Goal: Transaction & Acquisition: Book appointment/travel/reservation

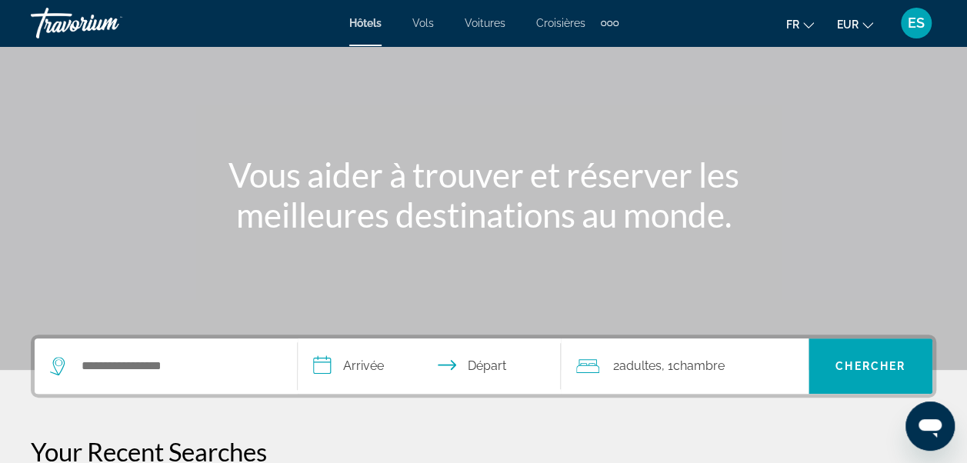
scroll to position [95, 0]
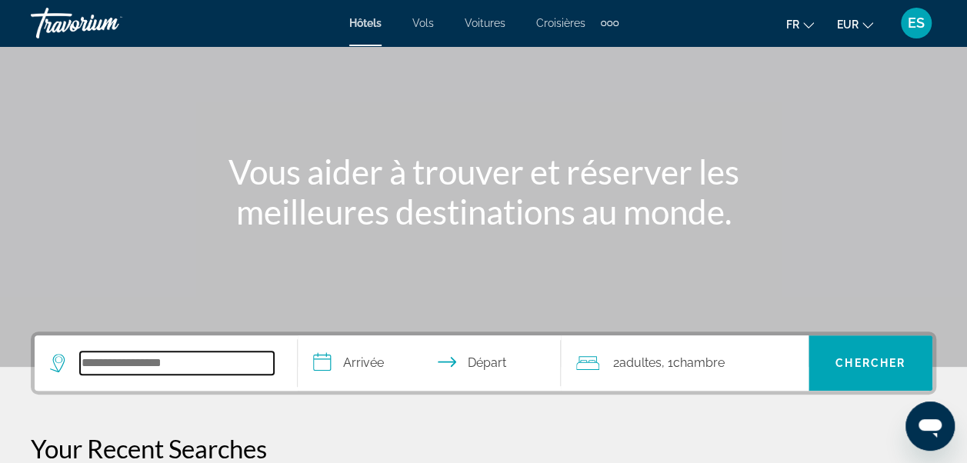
click at [95, 354] on input "Search widget" at bounding box center [177, 363] width 194 height 23
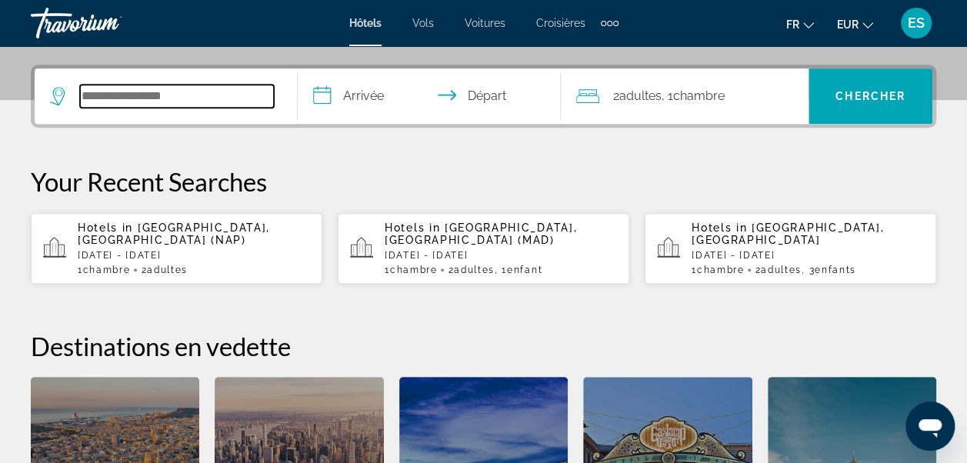
scroll to position [375, 0]
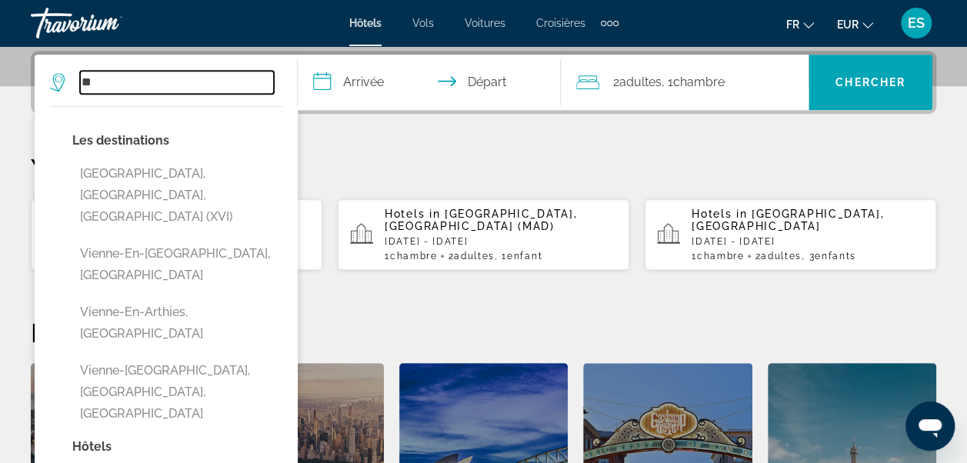
type input "*"
click at [226, 76] on input "Search widget" at bounding box center [177, 82] width 194 height 23
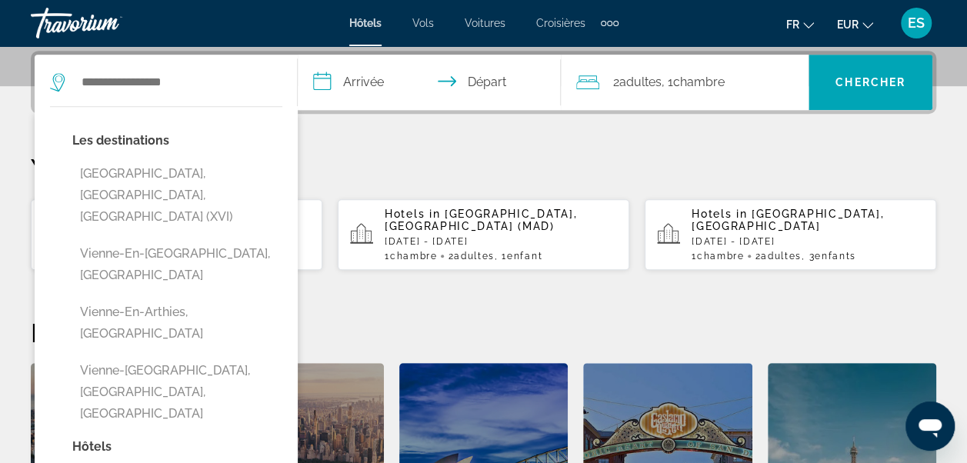
click at [372, 74] on input "**********" at bounding box center [432, 85] width 269 height 60
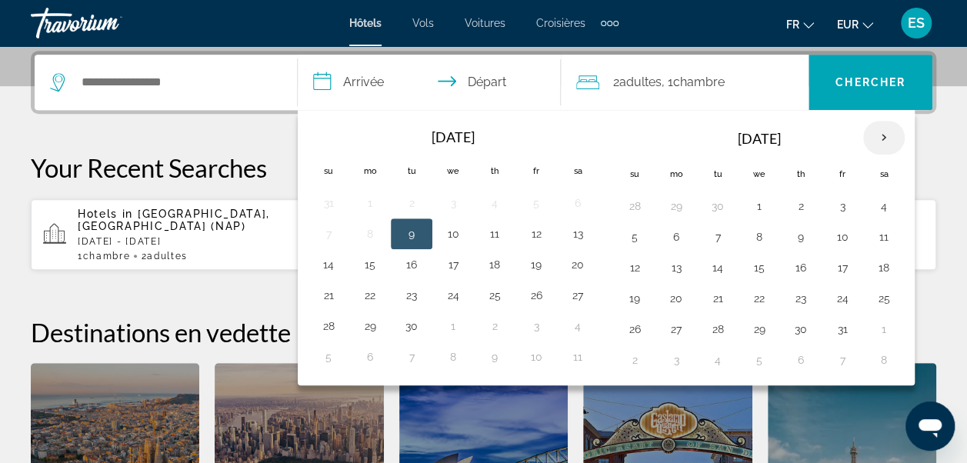
click at [884, 140] on th "Next month" at bounding box center [884, 138] width 42 height 34
click at [882, 137] on th "Next month" at bounding box center [884, 138] width 42 height 34
click at [795, 265] on button "18" at bounding box center [801, 268] width 25 height 22
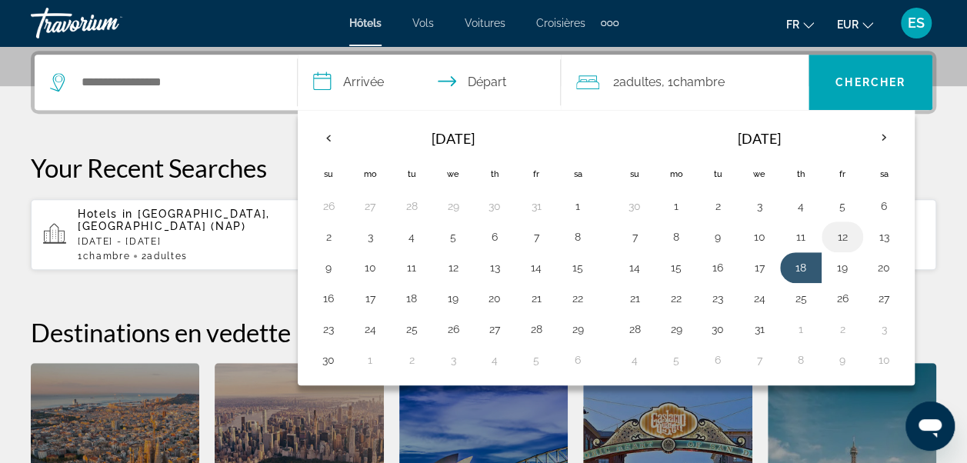
click at [849, 232] on td "12" at bounding box center [843, 237] width 42 height 31
click at [839, 235] on button "12" at bounding box center [842, 237] width 25 height 22
type input "**********"
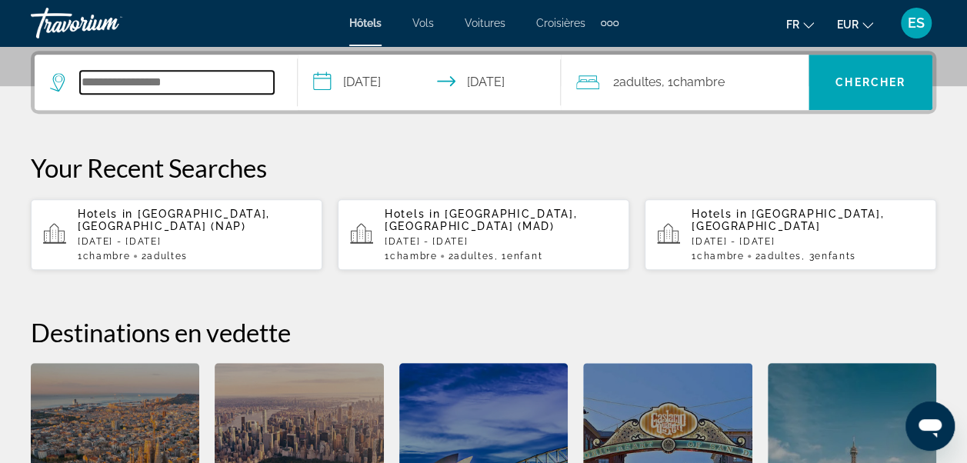
click at [188, 76] on input "Search widget" at bounding box center [177, 82] width 194 height 23
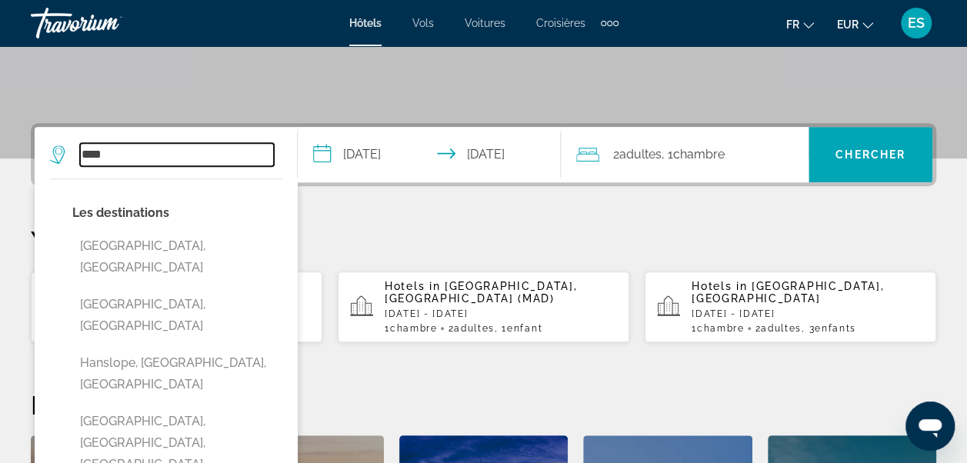
scroll to position [286, 0]
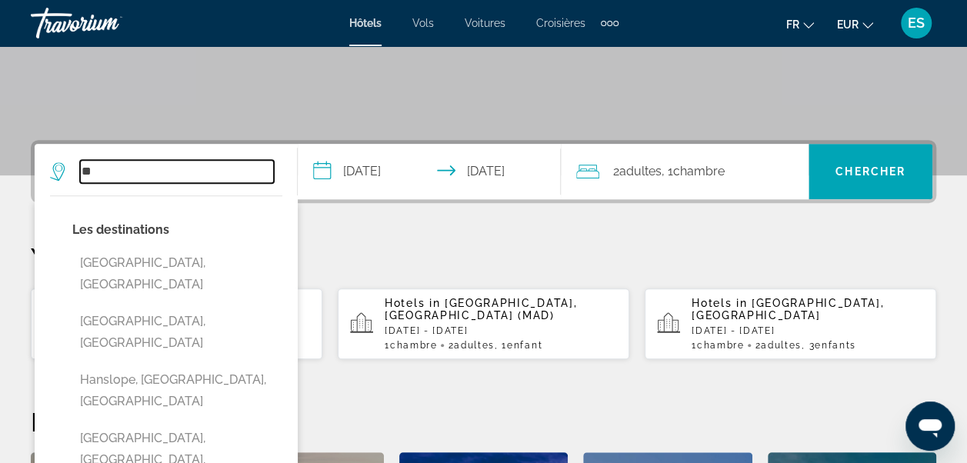
type input "*"
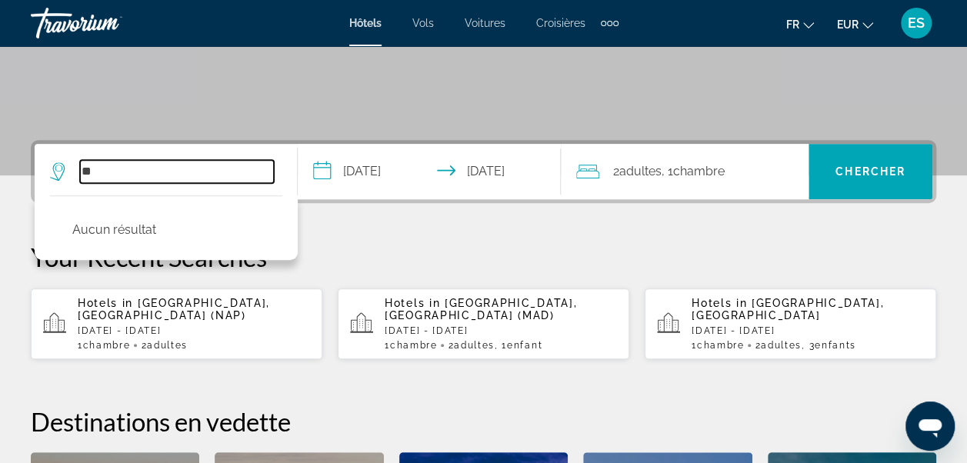
type input "*"
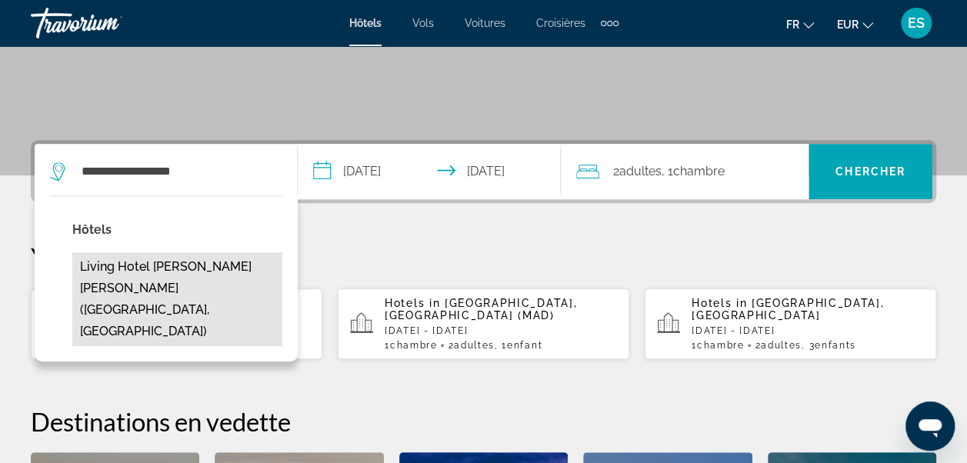
click at [123, 272] on button "Living Hotel [PERSON_NAME] [PERSON_NAME] ([GEOGRAPHIC_DATA], [GEOGRAPHIC_DATA])" at bounding box center [177, 299] width 210 height 94
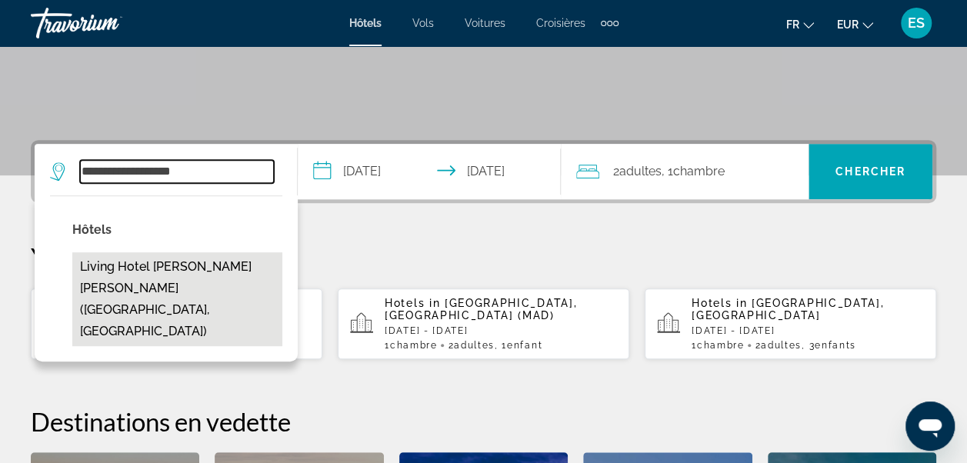
type input "**********"
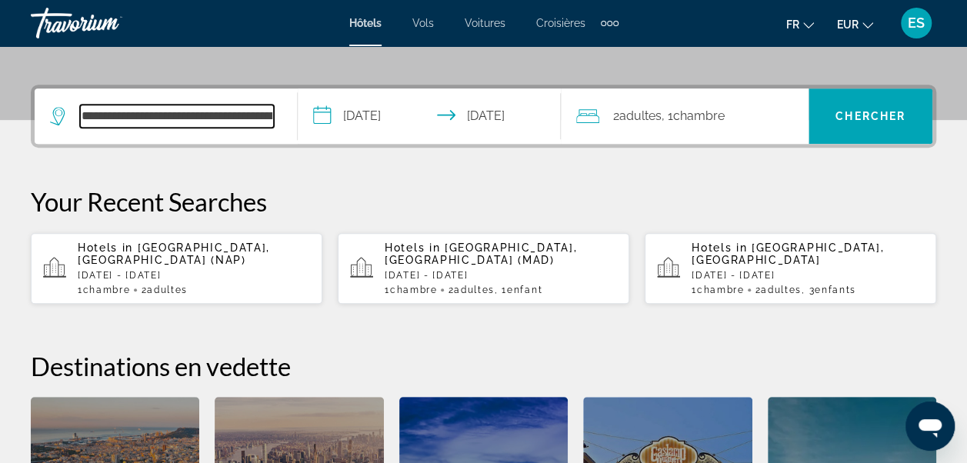
scroll to position [375, 0]
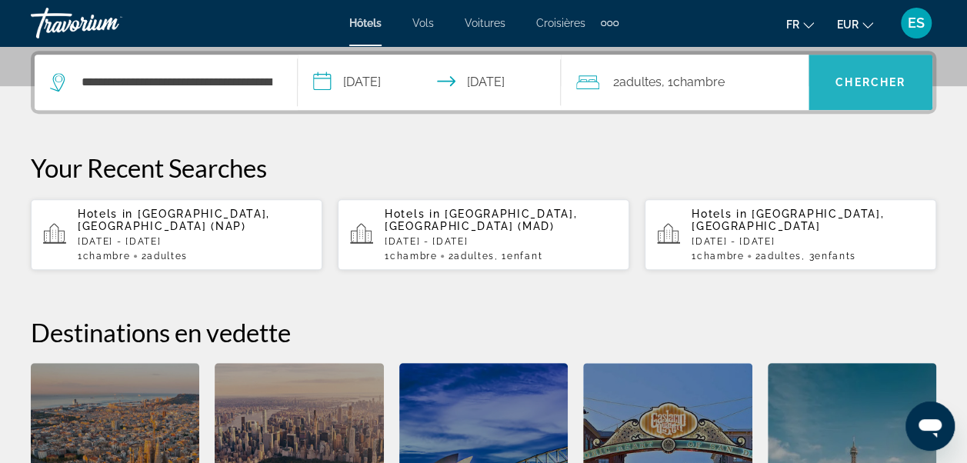
click at [860, 79] on span "Chercher" at bounding box center [870, 82] width 70 height 12
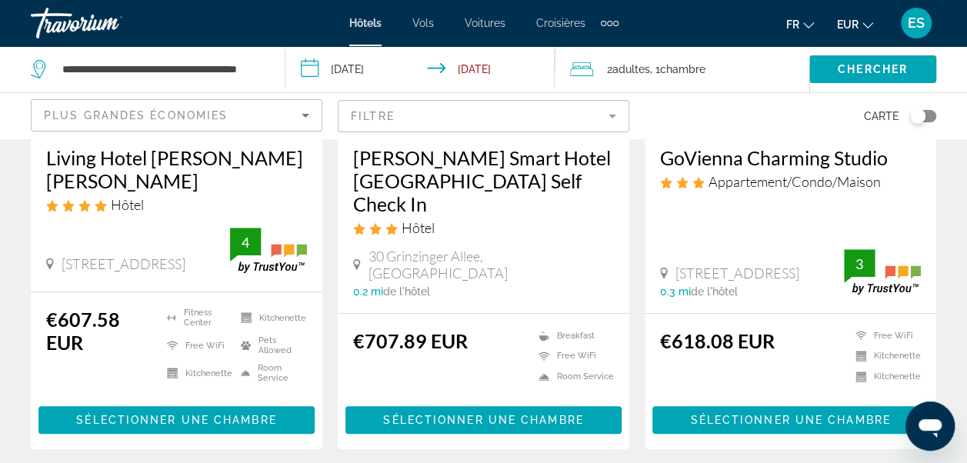
scroll to position [311, 0]
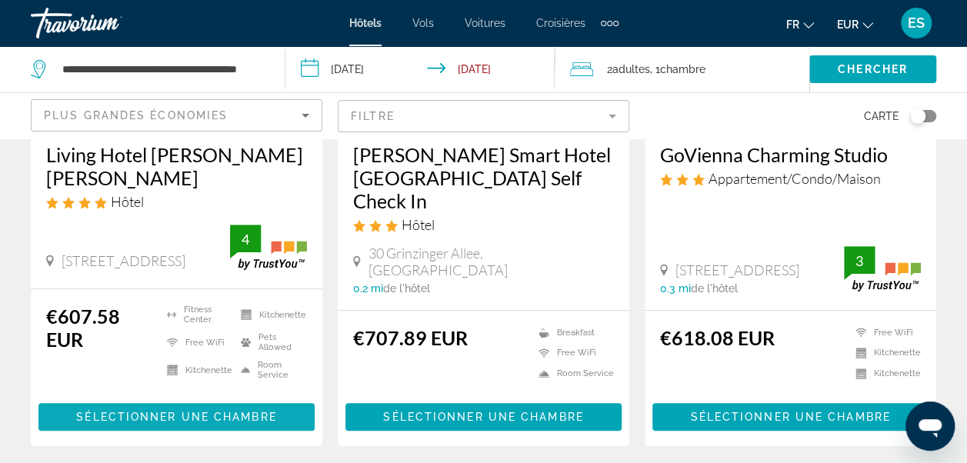
click at [140, 411] on span "Sélectionner une chambre" at bounding box center [176, 417] width 200 height 12
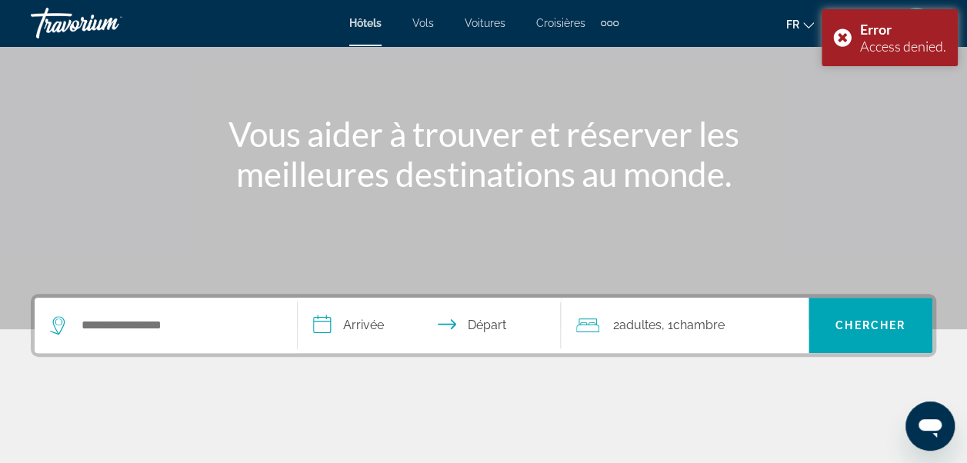
scroll to position [133, 0]
click at [86, 312] on div "Search widget" at bounding box center [166, 324] width 232 height 55
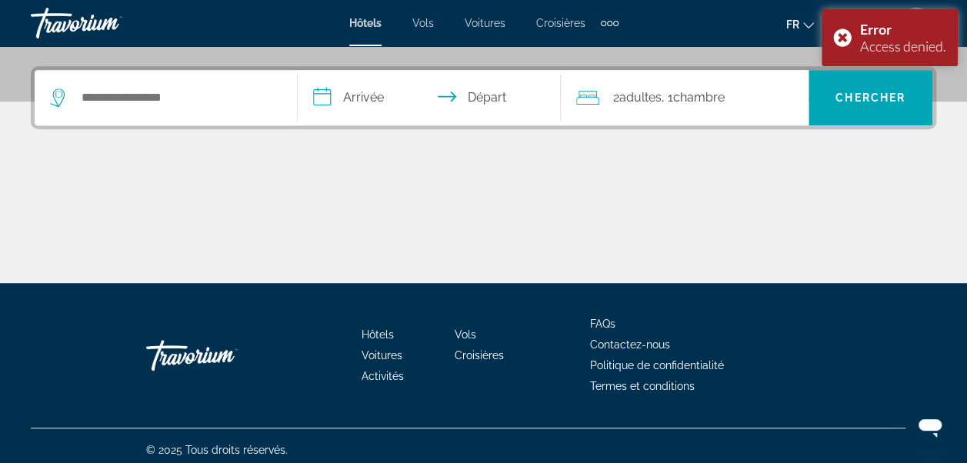
scroll to position [368, 0]
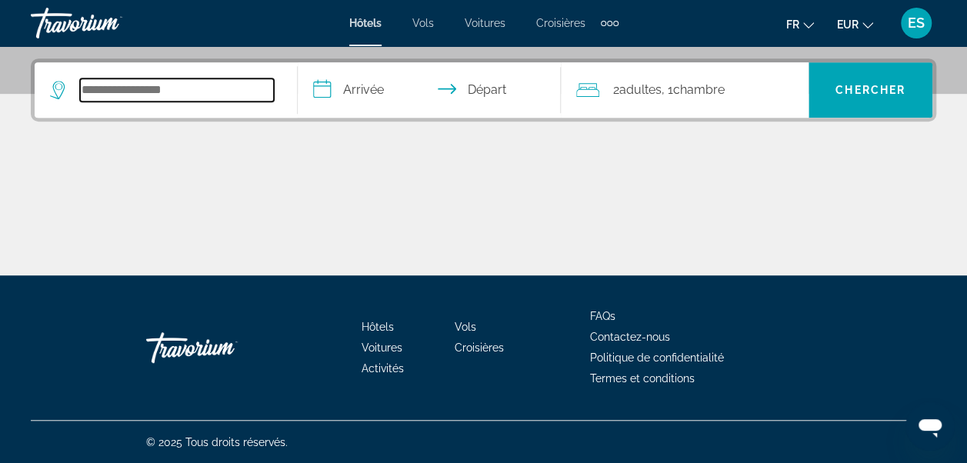
click at [226, 82] on input "Search widget" at bounding box center [177, 89] width 194 height 23
type input "******"
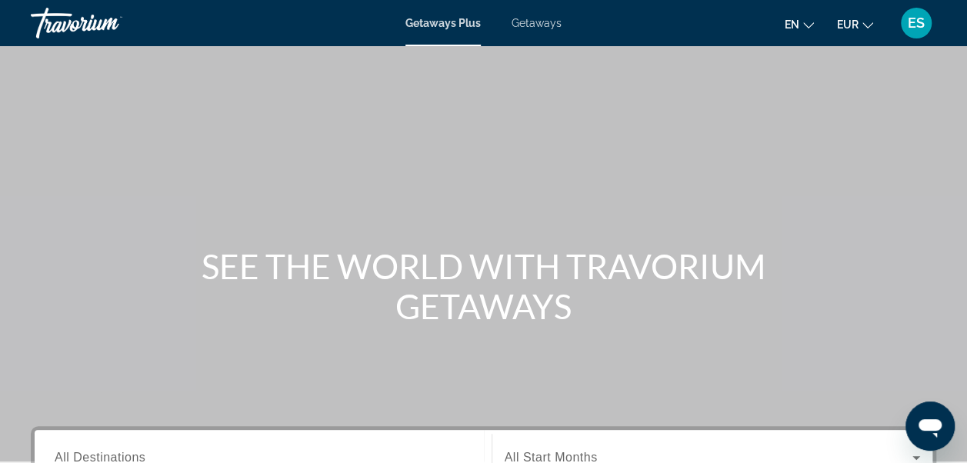
click at [186, 447] on div "Search widget" at bounding box center [263, 458] width 417 height 44
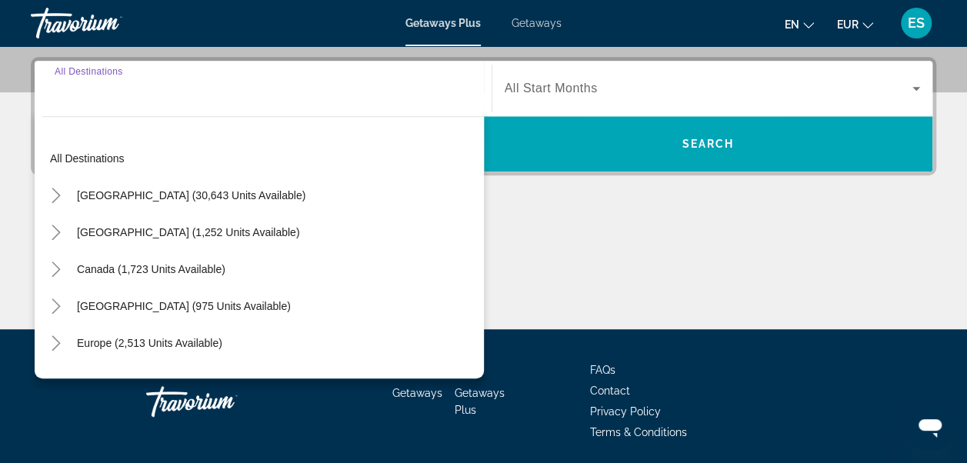
scroll to position [375, 0]
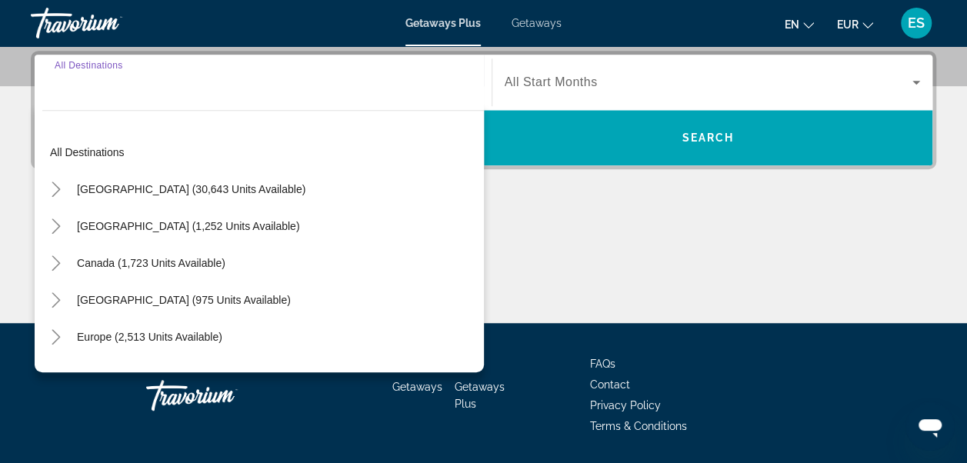
click at [206, 82] on input "Destination All Destinations" at bounding box center [263, 83] width 417 height 18
click at [48, 338] on icon "Toggle Europe (2,513 units available)" at bounding box center [55, 336] width 15 height 15
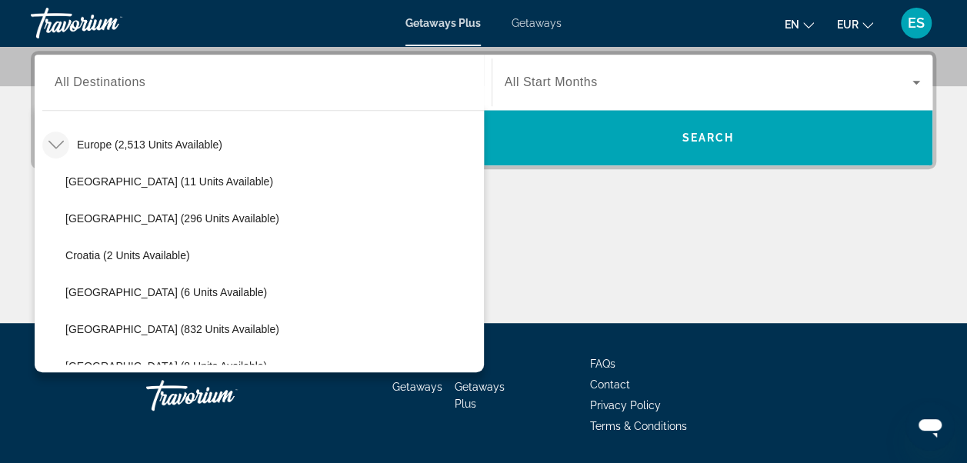
click at [136, 79] on span "All Destinations" at bounding box center [100, 81] width 91 height 13
click at [136, 79] on input "Destination All Destinations" at bounding box center [263, 83] width 417 height 18
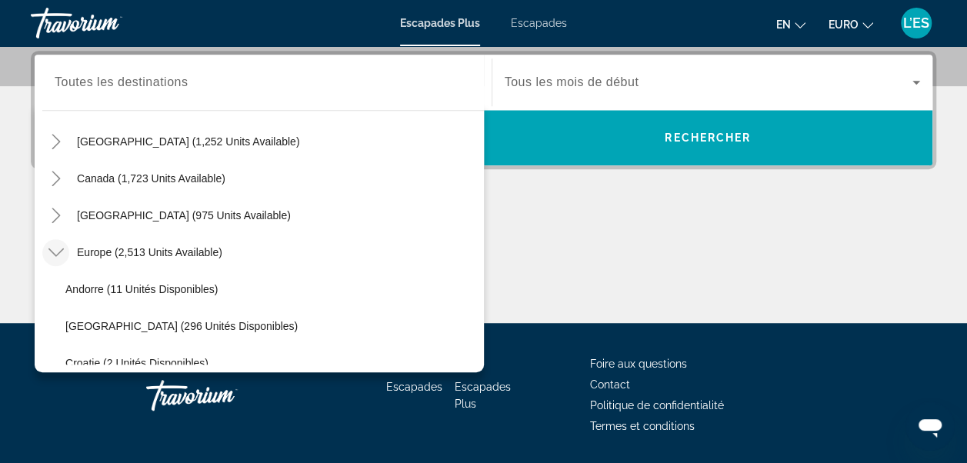
scroll to position [83, 0]
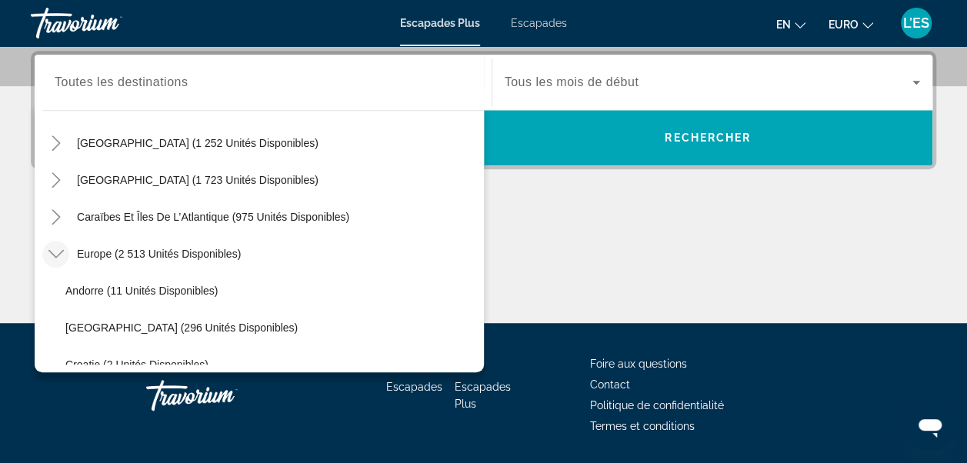
click at [95, 323] on span "Autriche (296 unités disponibles)" at bounding box center [181, 328] width 232 height 12
type input "**********"
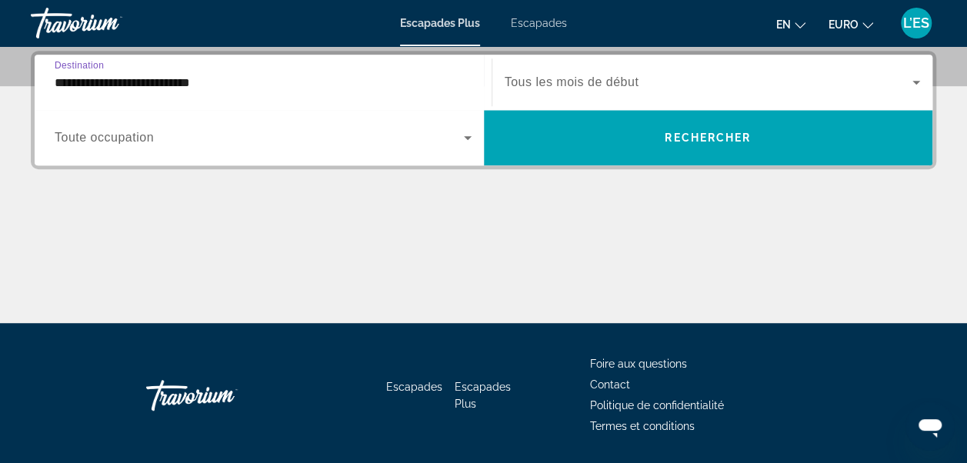
click at [603, 85] on span "Tous les mois de début" at bounding box center [572, 81] width 135 height 13
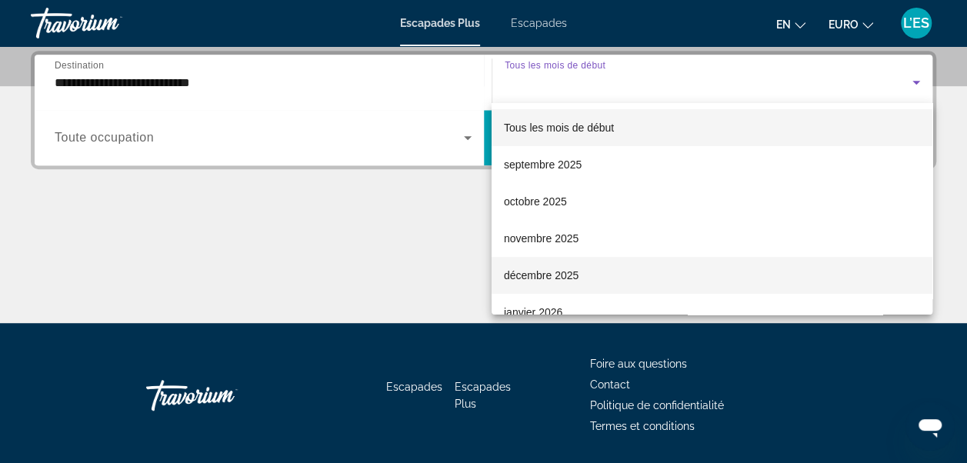
click at [538, 274] on font "décembre 2025" at bounding box center [541, 275] width 75 height 12
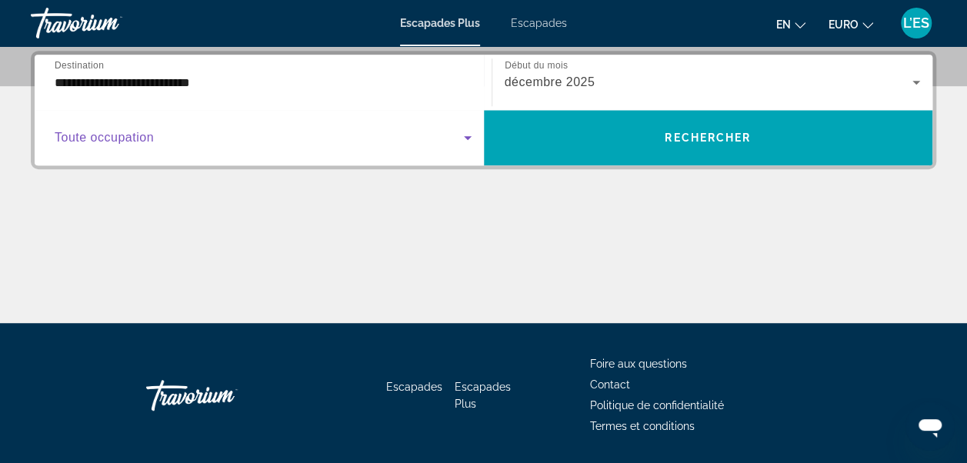
click at [462, 135] on icon "Widget de recherche" at bounding box center [468, 137] width 18 height 18
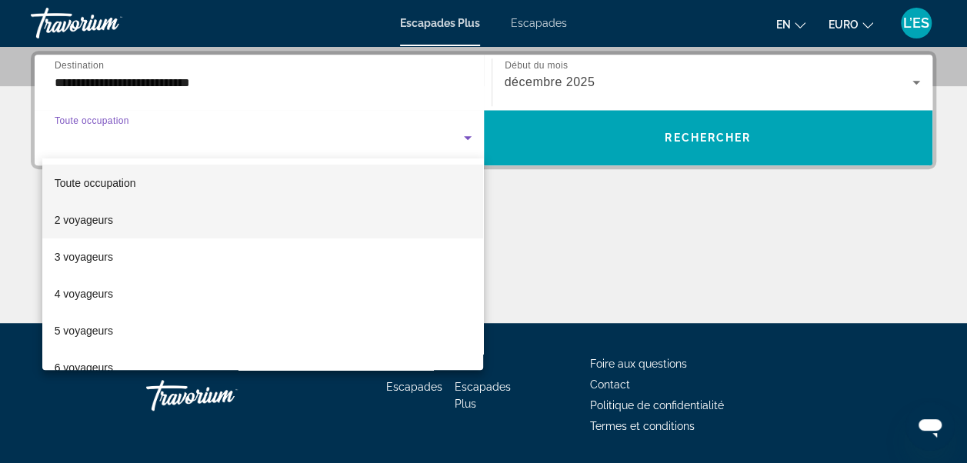
click at [165, 221] on mat-option "2 voyageurs" at bounding box center [263, 220] width 442 height 37
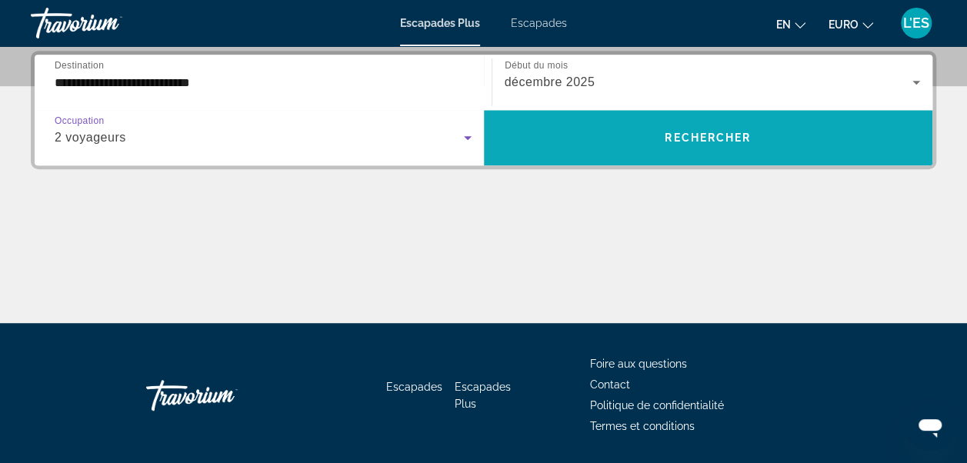
click at [558, 135] on span "Widget de recherche" at bounding box center [708, 137] width 449 height 37
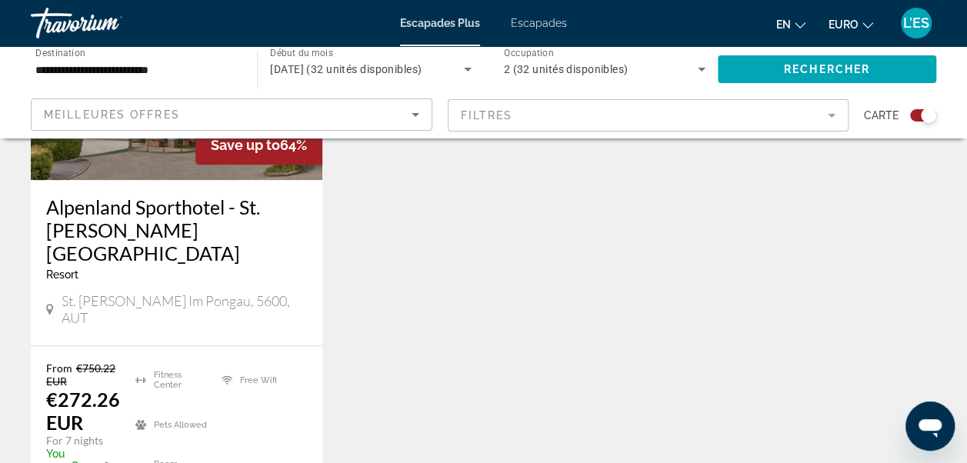
scroll to position [738, 0]
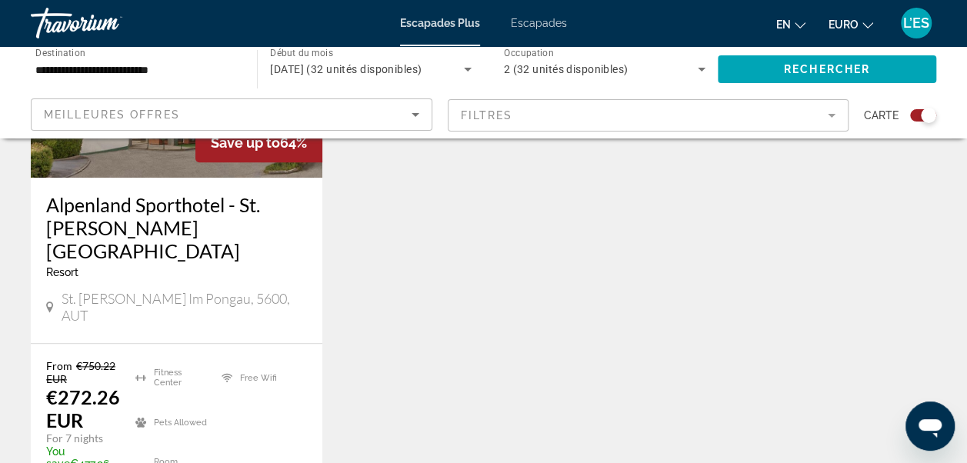
click at [549, 22] on span "Escapades" at bounding box center [539, 23] width 56 height 12
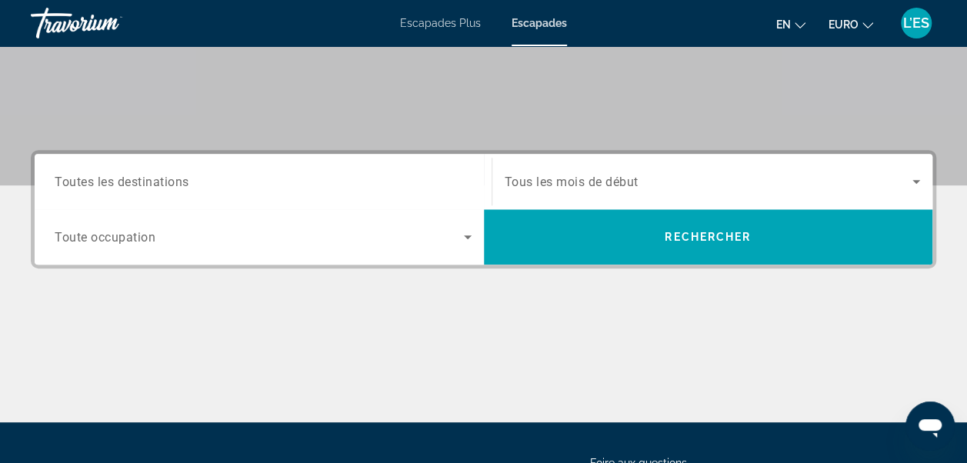
scroll to position [282, 0]
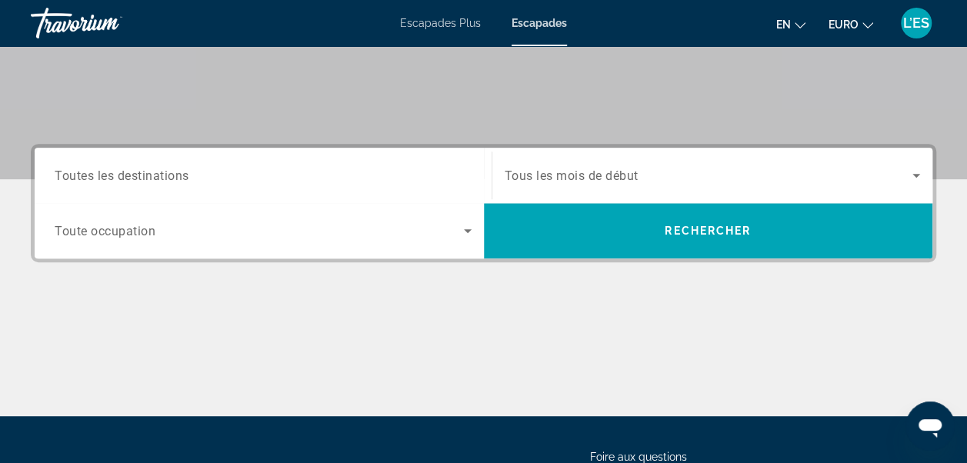
click at [208, 175] on input "Destination Toutes les destinations" at bounding box center [263, 176] width 417 height 18
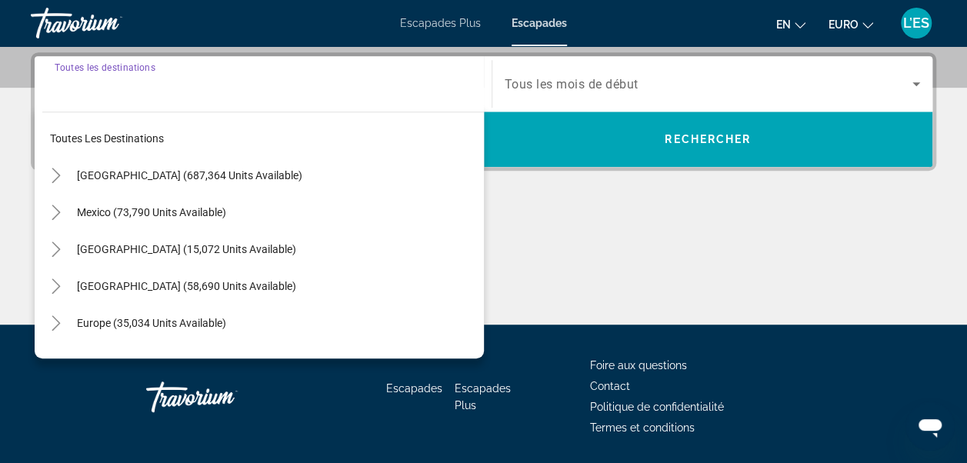
scroll to position [375, 0]
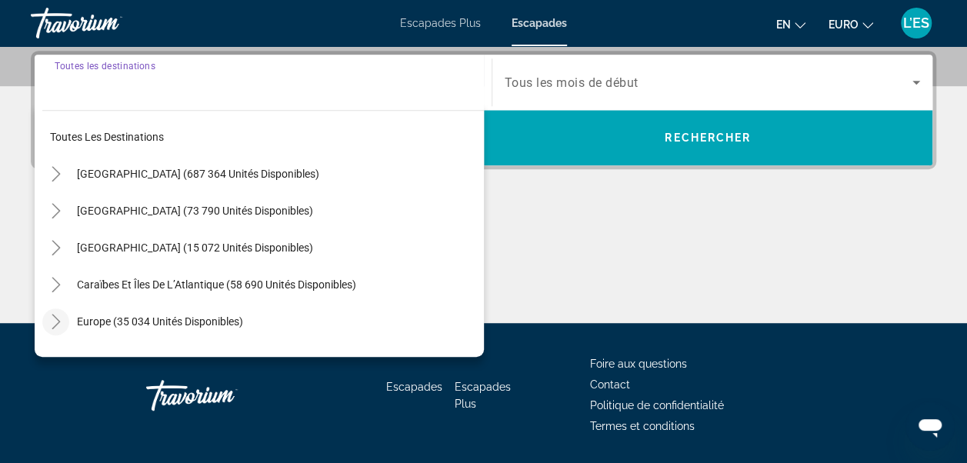
click at [51, 316] on icon "Toggle Europe (35 034 unités disponibles)" at bounding box center [55, 321] width 15 height 15
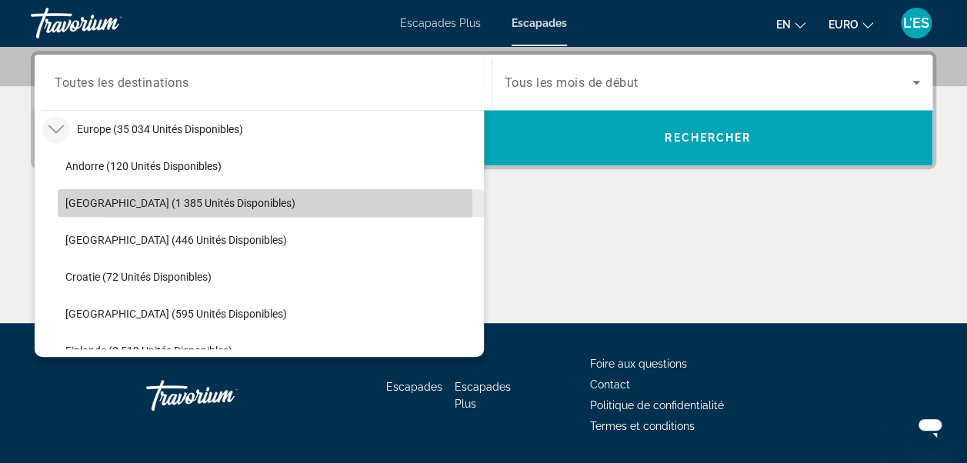
click at [92, 205] on span "Autriche (1 385 unités disponibles)" at bounding box center [180, 203] width 230 height 12
type input "**********"
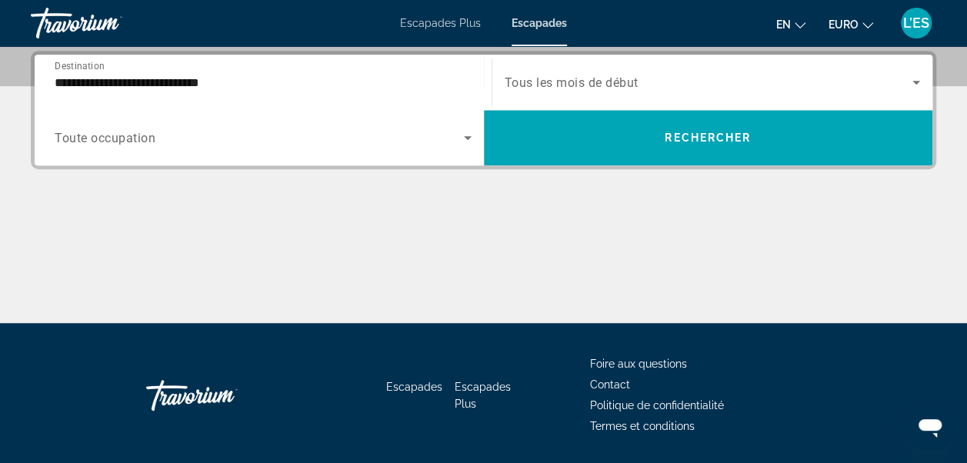
click at [587, 83] on span "Tous les mois de début" at bounding box center [572, 82] width 134 height 15
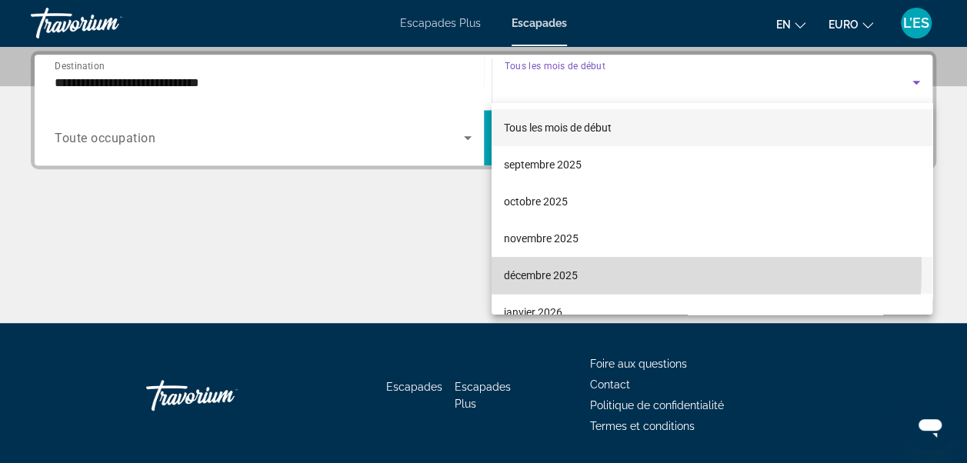
click at [572, 269] on font "décembre 2025" at bounding box center [541, 275] width 74 height 12
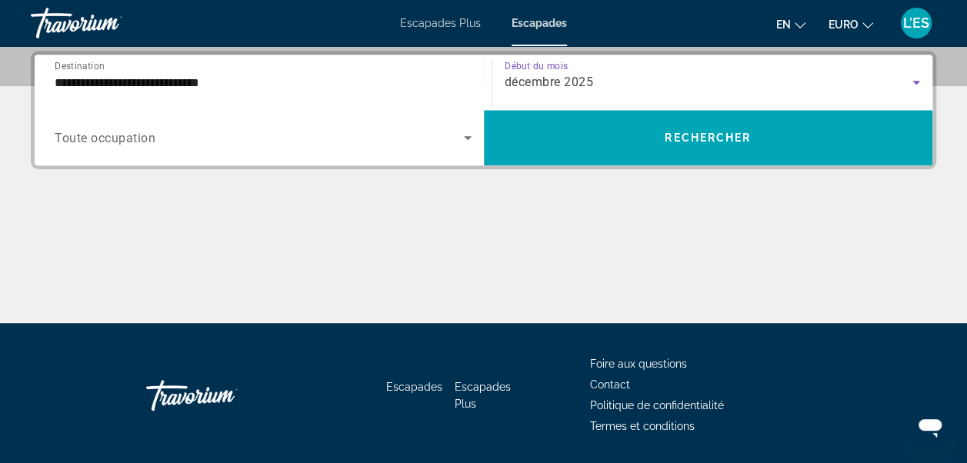
click at [442, 120] on div "Widget de recherche" at bounding box center [263, 137] width 417 height 43
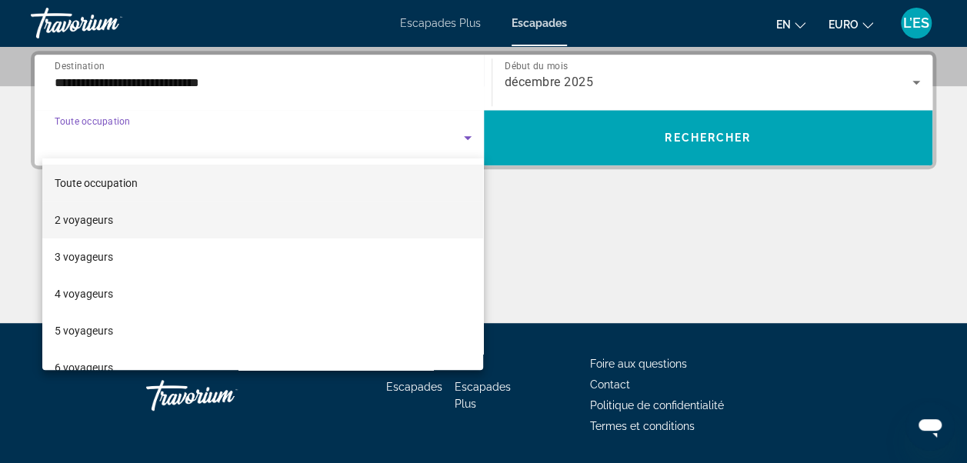
click at [86, 225] on font "2 voyageurs" at bounding box center [84, 220] width 58 height 12
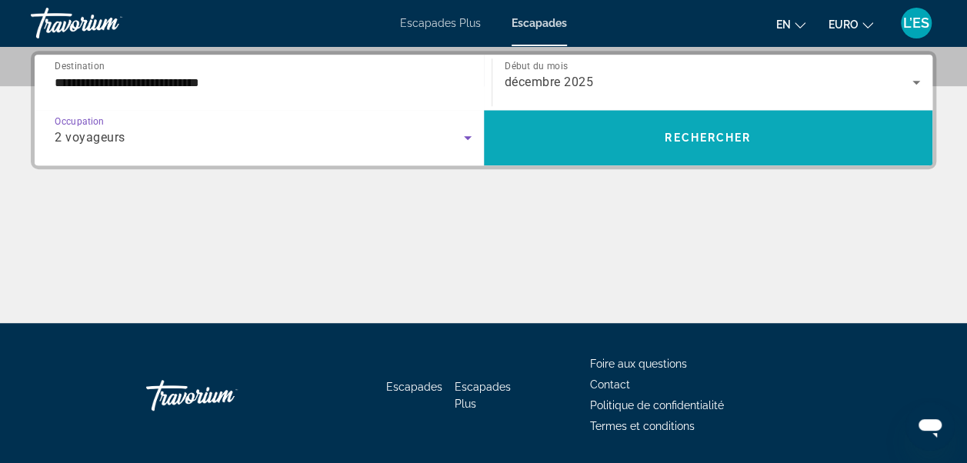
click at [629, 152] on span "Widget de recherche" at bounding box center [708, 137] width 449 height 37
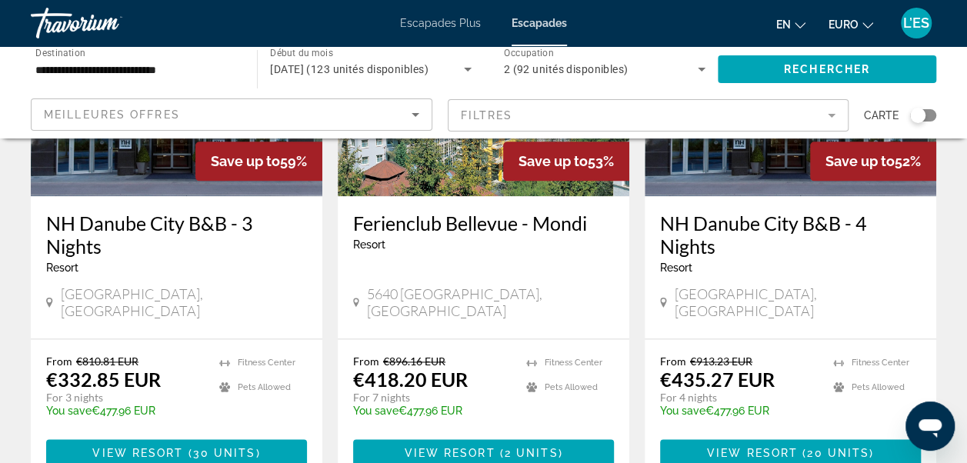
scroll to position [841, 0]
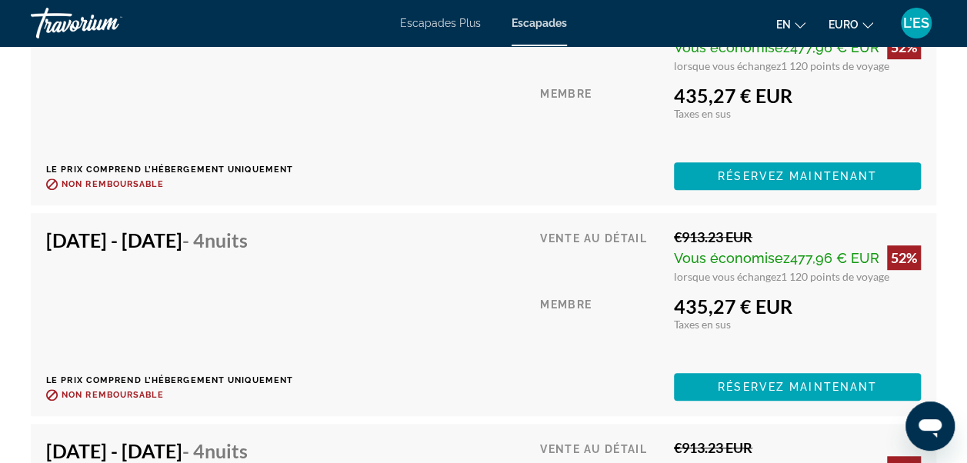
scroll to position [3250, 0]
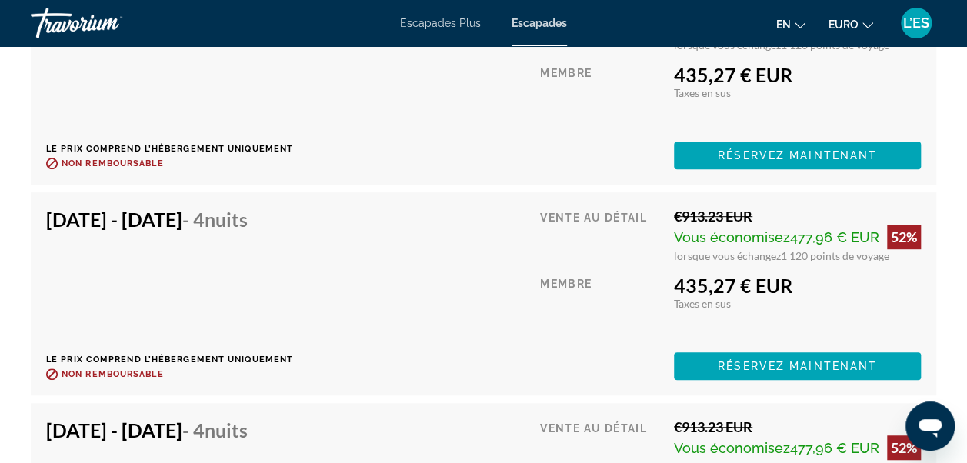
drag, startPoint x: 972, startPoint y: 49, endPoint x: 26, endPoint y: 0, distance: 947.6
click at [730, 366] on span "Réservez maintenant" at bounding box center [797, 366] width 159 height 12
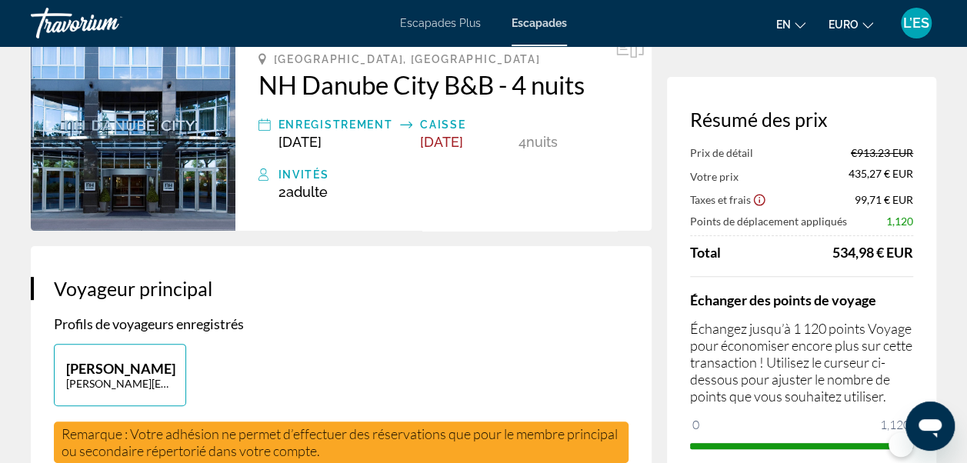
scroll to position [97, 0]
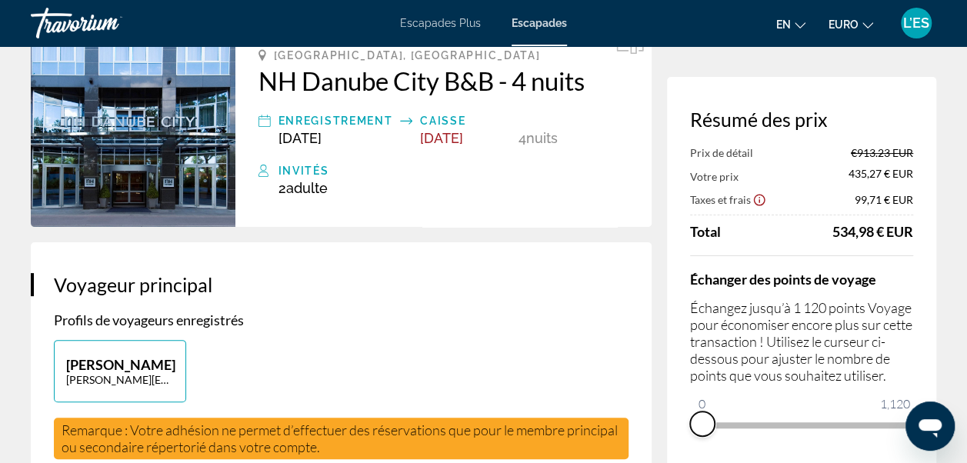
drag, startPoint x: 903, startPoint y: 445, endPoint x: 682, endPoint y: 442, distance: 221.6
click at [682, 442] on div "Résumé des prix Prix de détail €913.23 EUR Votre prix 435,27 € EUR Taxes et fra…" at bounding box center [801, 272] width 269 height 391
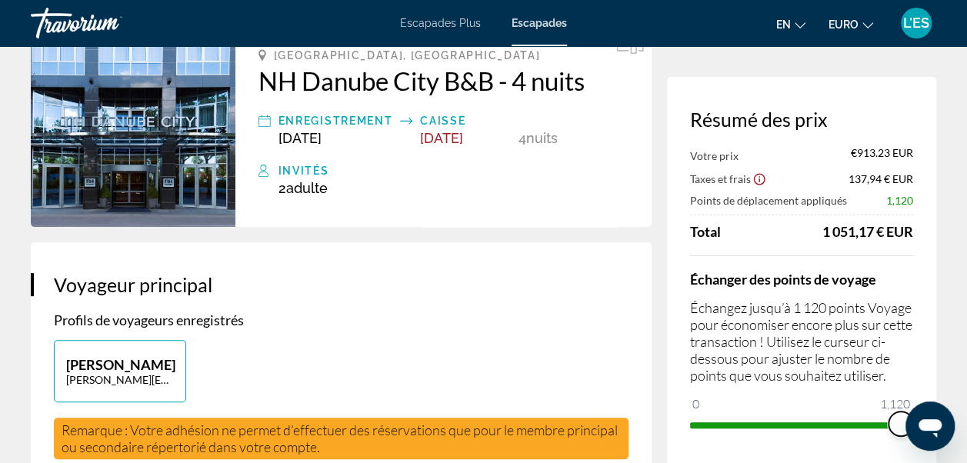
drag, startPoint x: 1603, startPoint y: 806, endPoint x: 940, endPoint y: 415, distance: 769.8
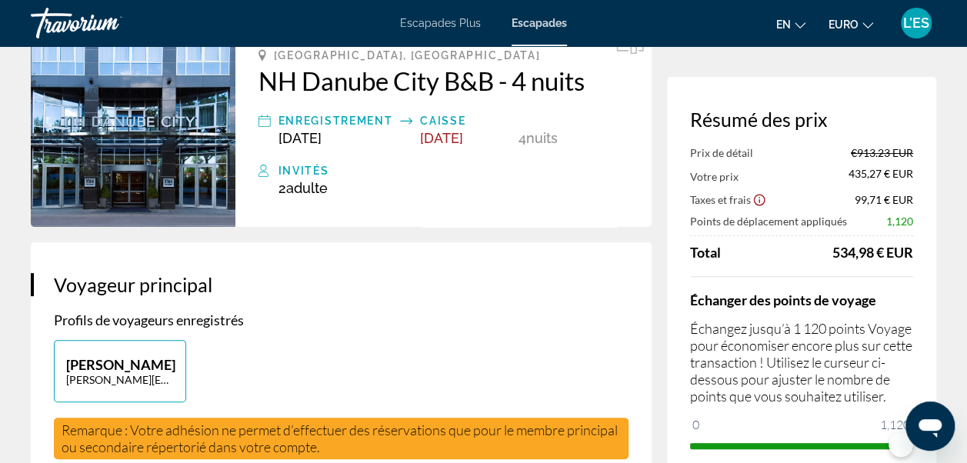
drag, startPoint x: 929, startPoint y: 388, endPoint x: 851, endPoint y: 427, distance: 87.0
click at [851, 427] on div "Échanger des points de voyage Échangez jusqu’à 1 120 points Voyage pour économi…" at bounding box center [801, 367] width 223 height 182
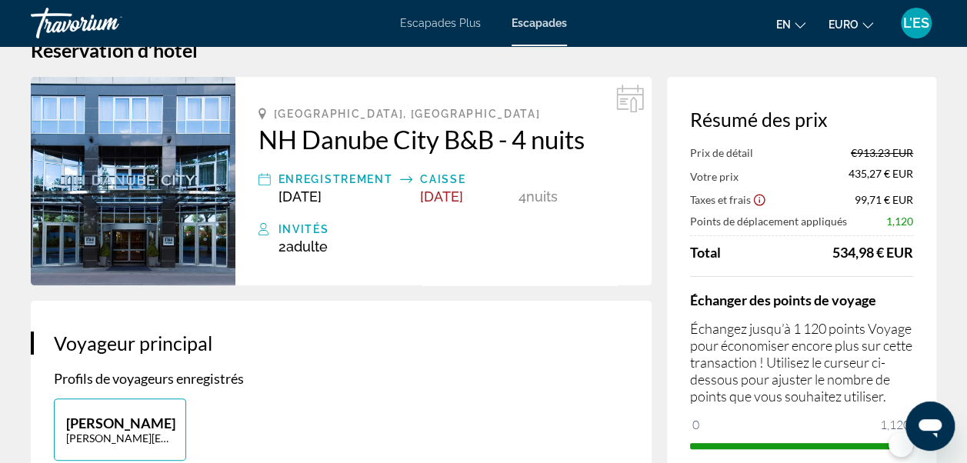
scroll to position [43, 0]
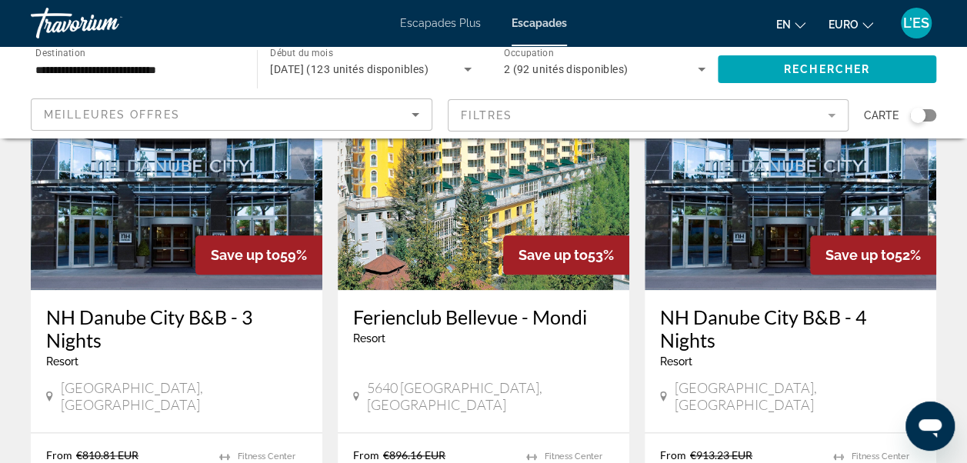
scroll to position [799, 0]
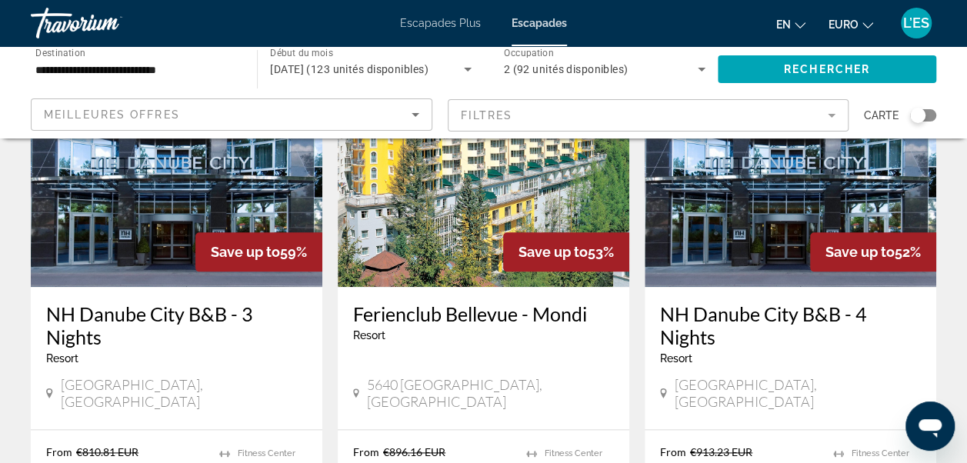
click at [145, 302] on h3 "NH Danube City B&B - 3 Nights" at bounding box center [176, 325] width 261 height 46
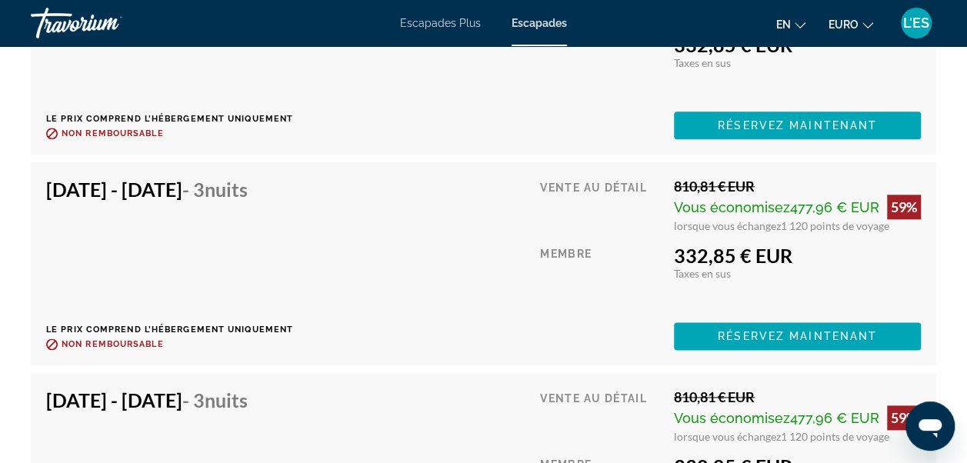
scroll to position [3707, 0]
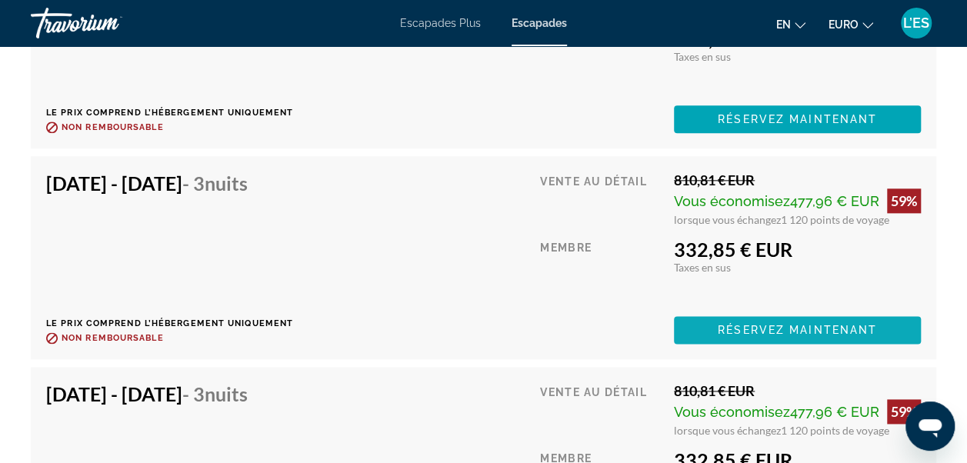
click at [748, 333] on span "Réservez maintenant" at bounding box center [797, 330] width 159 height 12
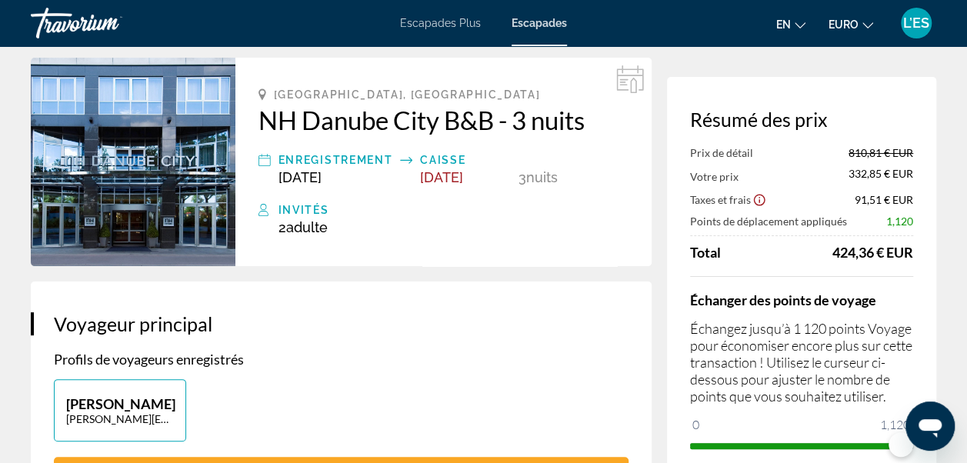
scroll to position [62, 0]
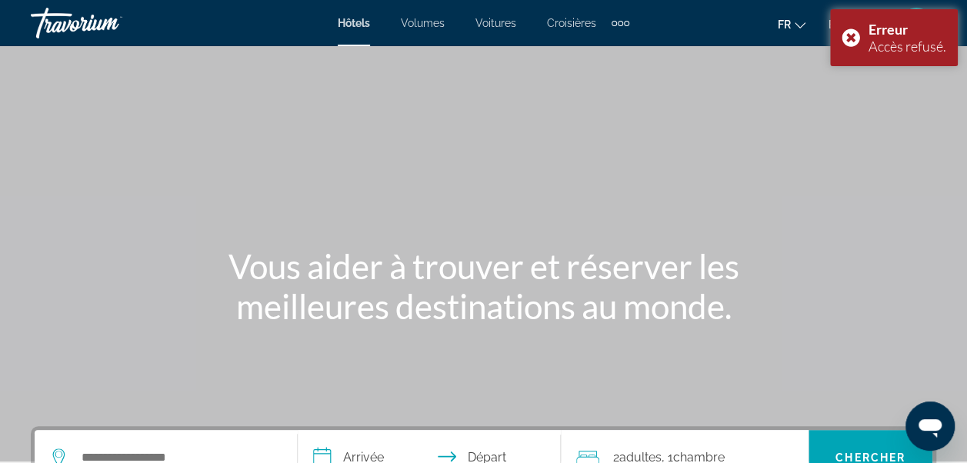
drag, startPoint x: 116, startPoint y: 439, endPoint x: 206, endPoint y: 440, distance: 90.0
click at [206, 440] on div "Widget de recherche" at bounding box center [166, 457] width 232 height 55
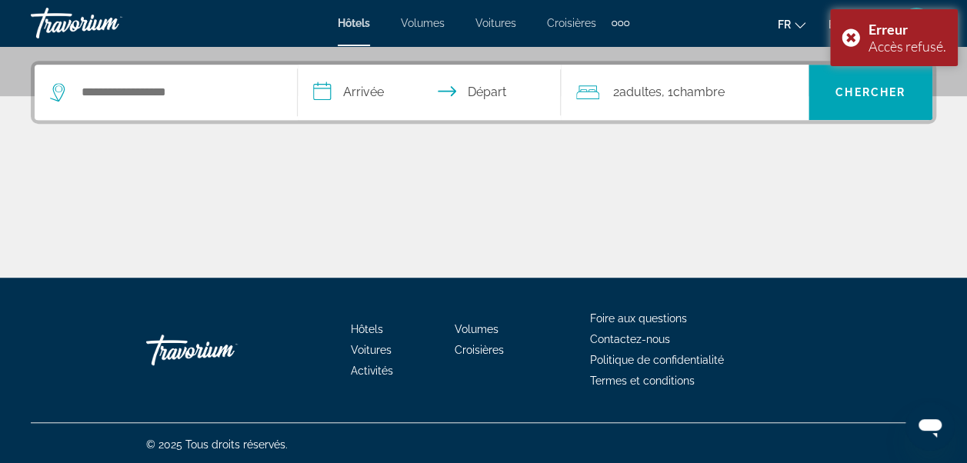
scroll to position [368, 0]
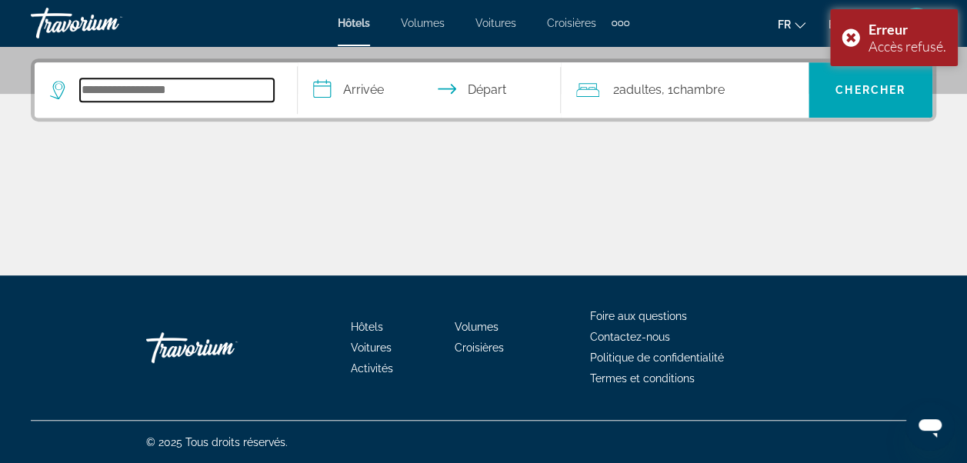
click at [155, 95] on input "Widget de recherche" at bounding box center [177, 89] width 194 height 23
type input "******"
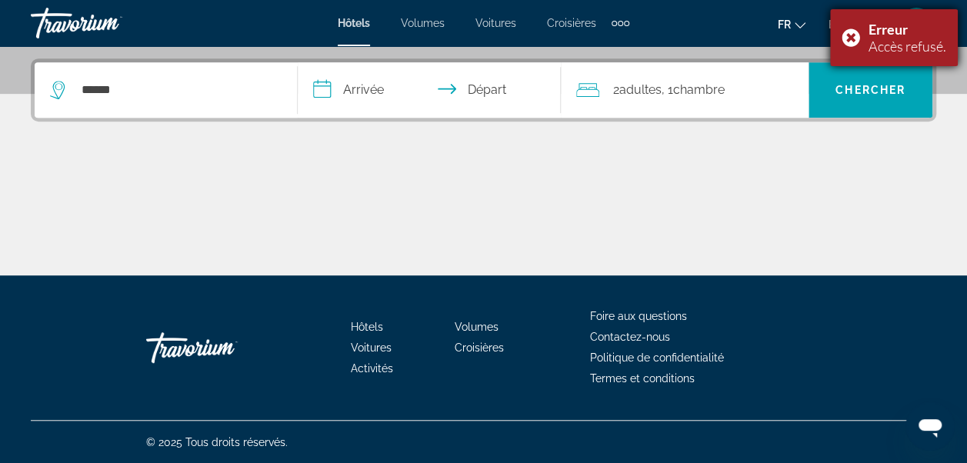
click at [889, 49] on div "Accès refusé." at bounding box center [908, 46] width 78 height 17
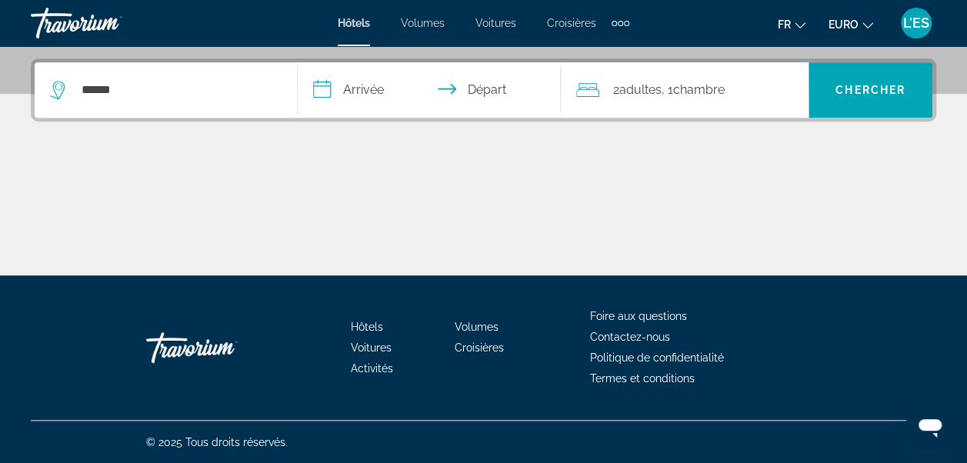
click at [922, 14] on div "L’ES" at bounding box center [916, 23] width 31 height 31
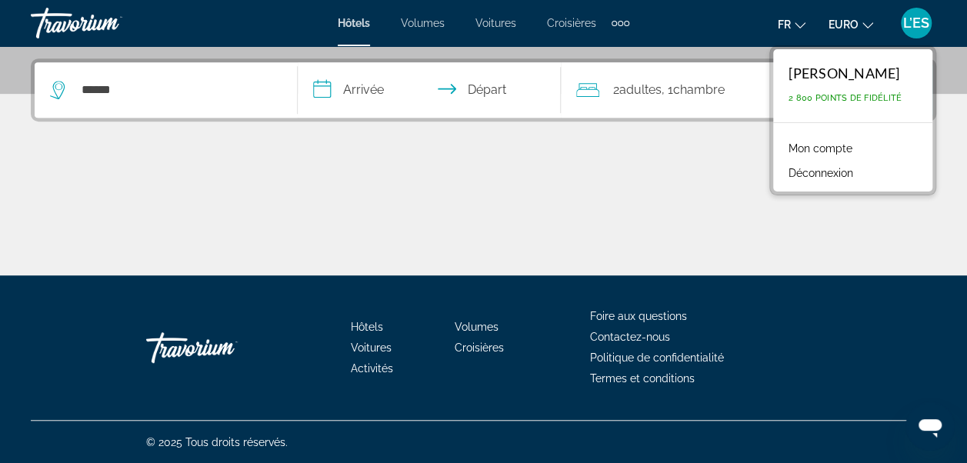
click at [548, 155] on div "**********" at bounding box center [483, 166] width 967 height 217
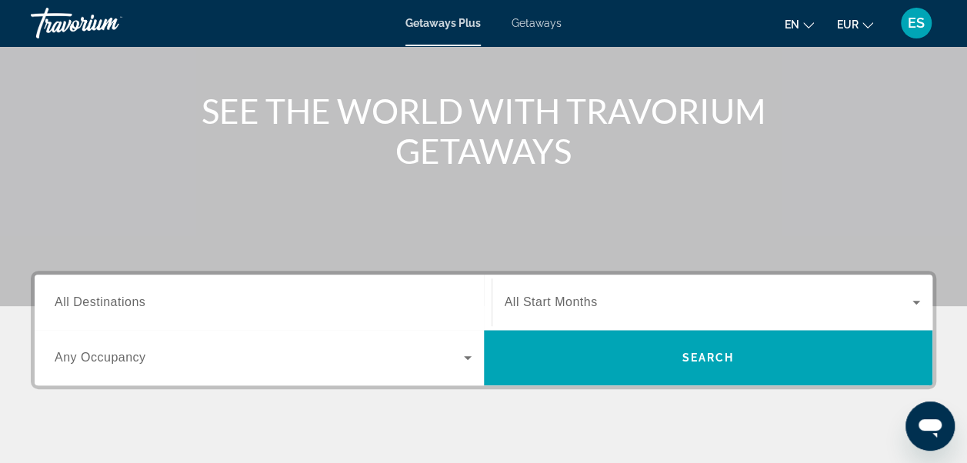
scroll to position [213, 0]
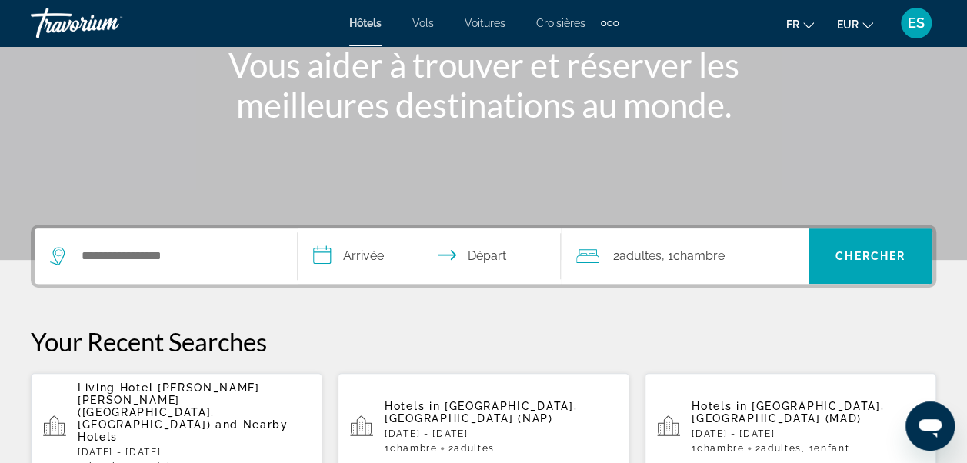
scroll to position [252, 0]
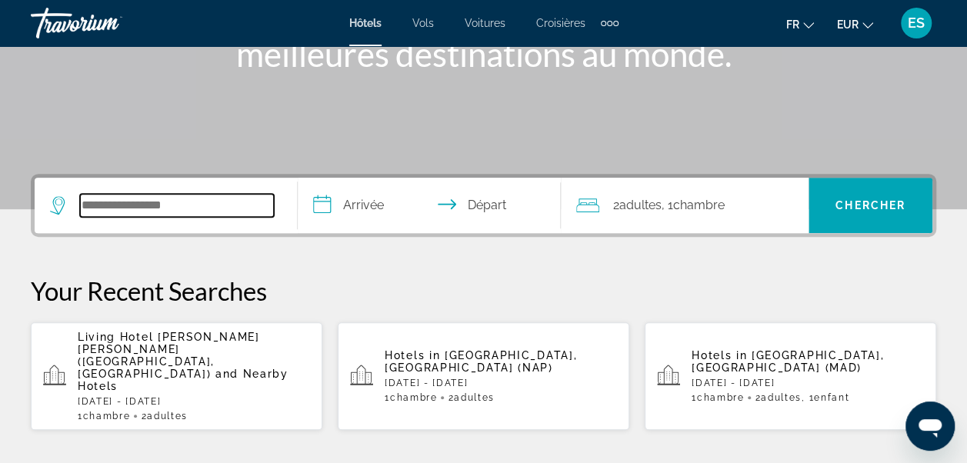
click at [188, 197] on input "Search widget" at bounding box center [177, 205] width 194 height 23
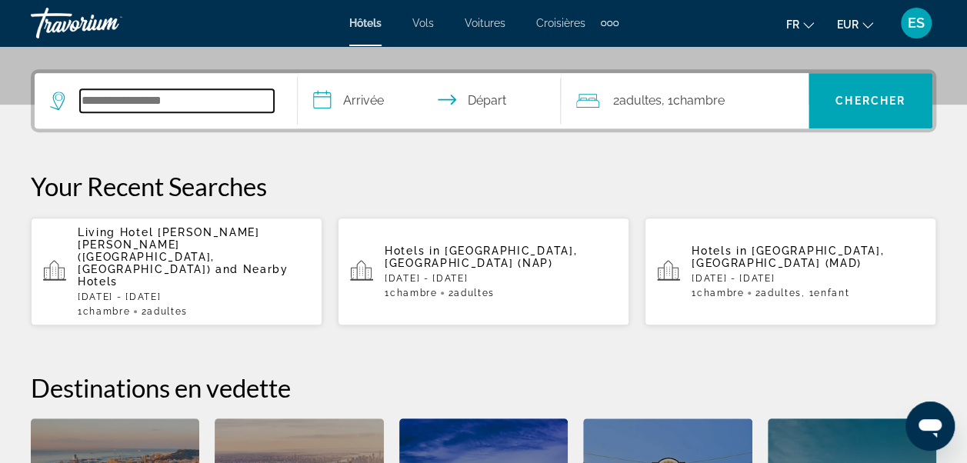
scroll to position [375, 0]
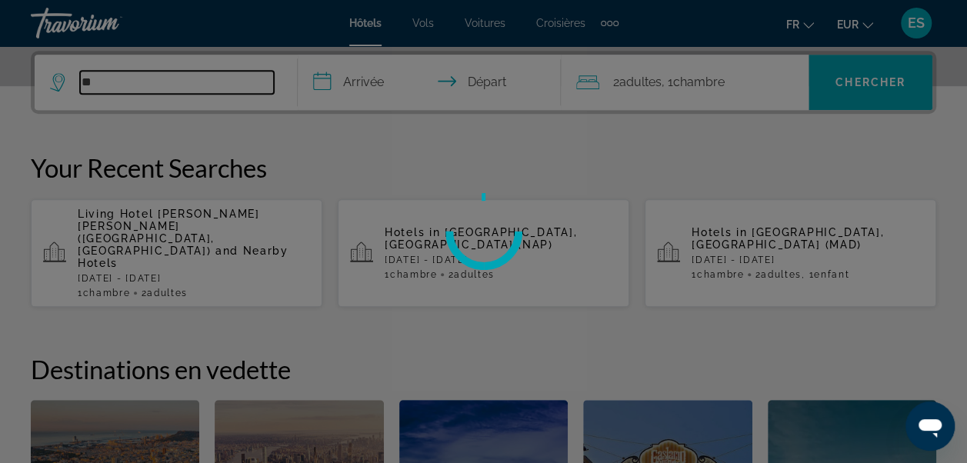
type input "*"
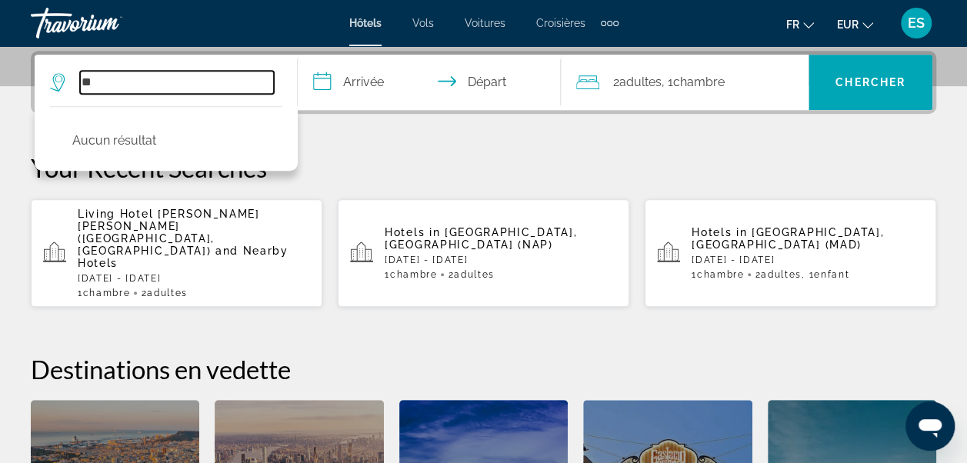
type input "*"
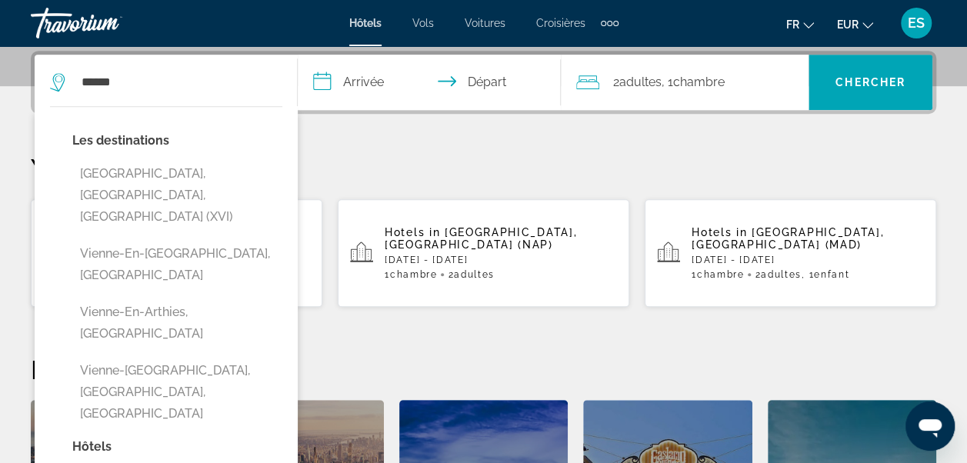
type input "**********"
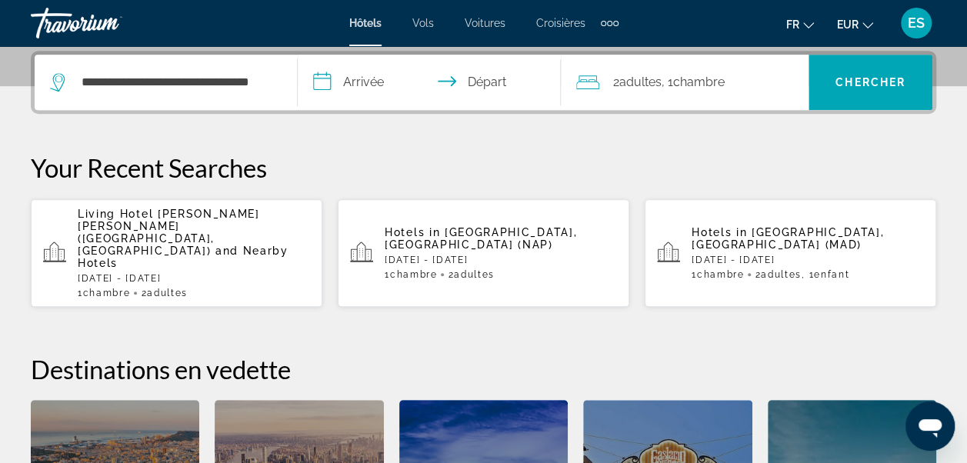
click at [367, 87] on input "**********" at bounding box center [432, 85] width 269 height 60
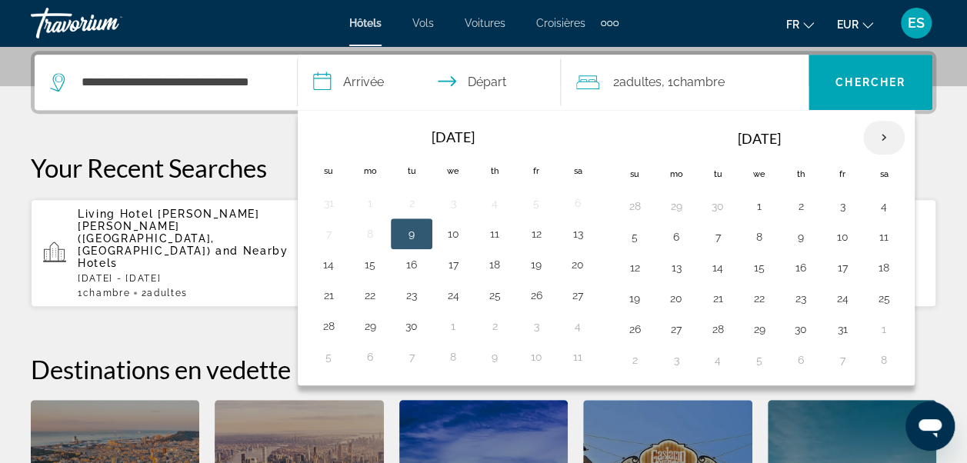
click at [881, 138] on th "Next month" at bounding box center [884, 138] width 42 height 34
click at [835, 241] on button "12" at bounding box center [842, 237] width 25 height 22
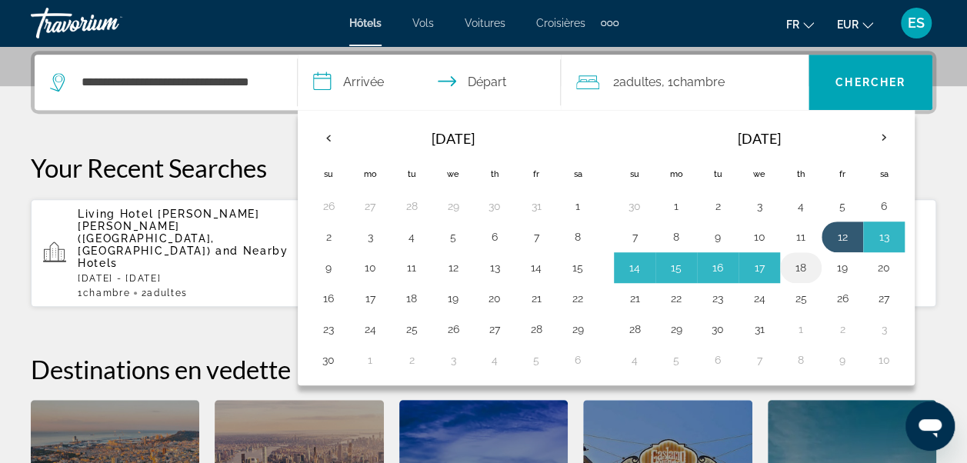
click at [795, 262] on button "18" at bounding box center [801, 268] width 25 height 22
type input "**********"
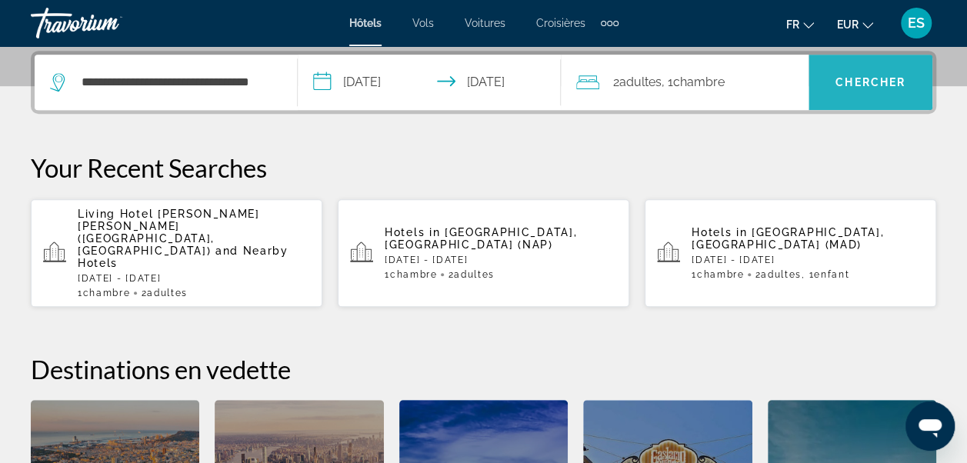
click at [856, 80] on span "Chercher" at bounding box center [870, 82] width 70 height 12
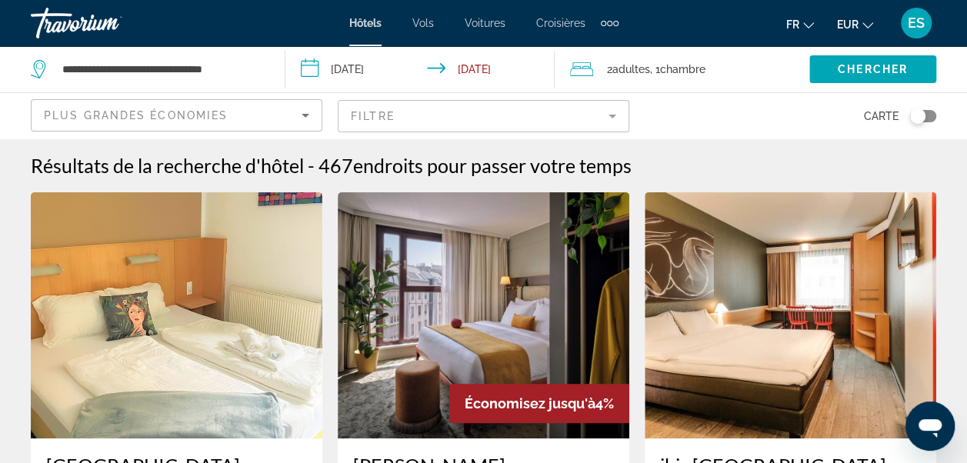
click at [303, 119] on icon "Sort by" at bounding box center [305, 115] width 18 height 18
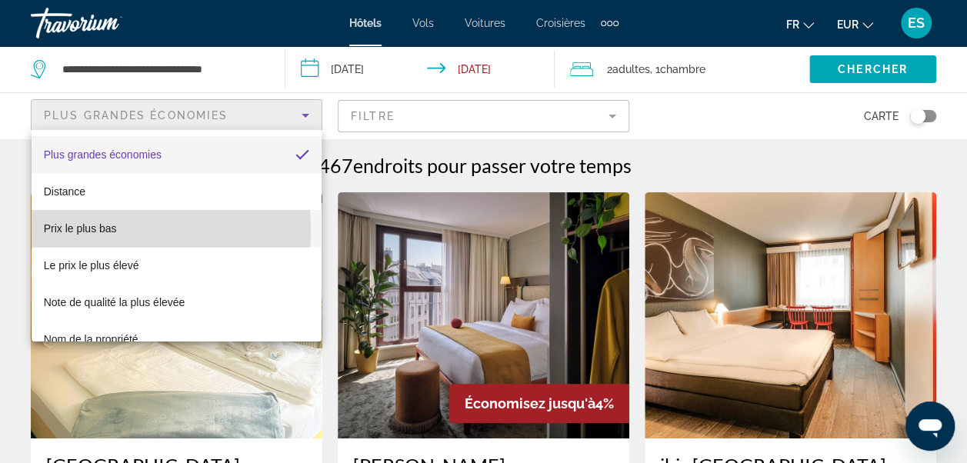
click at [105, 231] on span "Prix le plus bas" at bounding box center [80, 228] width 73 height 12
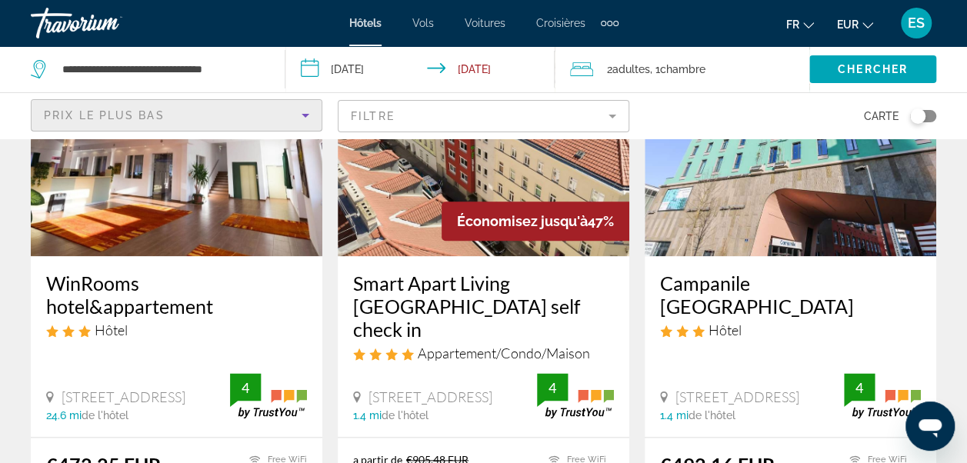
scroll to position [745, 0]
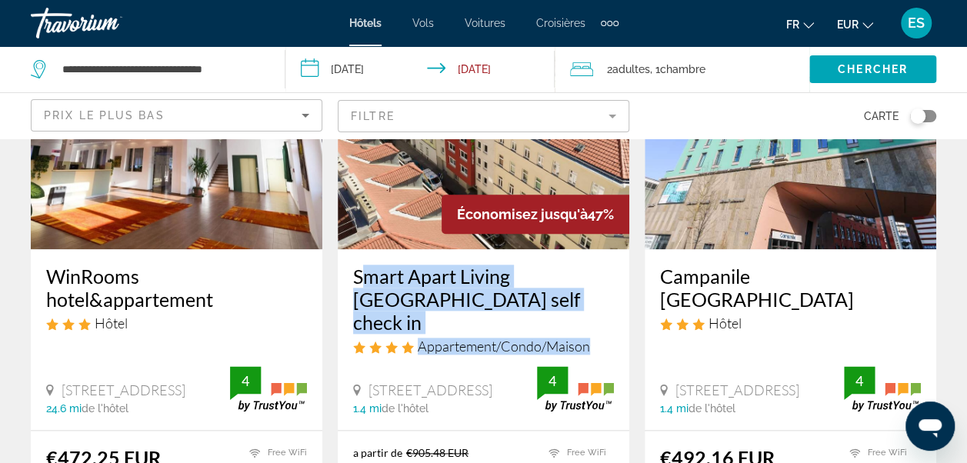
drag, startPoint x: 587, startPoint y: 314, endPoint x: 346, endPoint y: 259, distance: 246.9
click at [346, 259] on div "Smart Apart Living [GEOGRAPHIC_DATA] self check in Appartement/Condo/Maison [ST…" at bounding box center [484, 339] width 292 height 181
copy div "Smart Apart Living [GEOGRAPHIC_DATA] self check in Appartement/Condo/Maison"
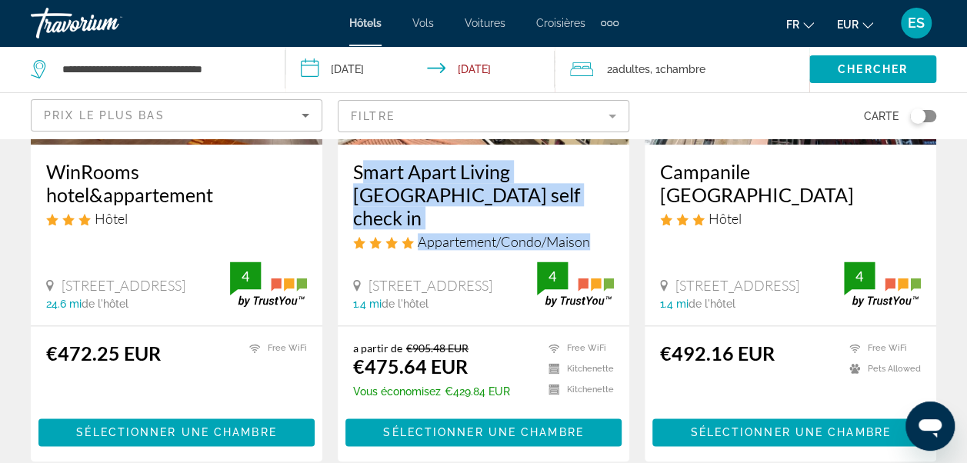
scroll to position [868, 0]
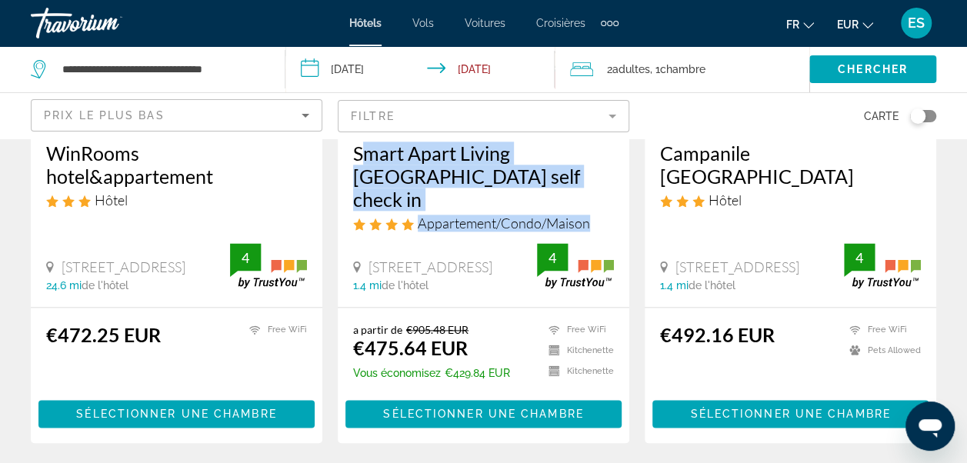
click at [617, 208] on div "Smart Apart Living [GEOGRAPHIC_DATA] self check in Appartement/Condo/Maison [ST…" at bounding box center [484, 216] width 292 height 181
